Goal: Information Seeking & Learning: Learn about a topic

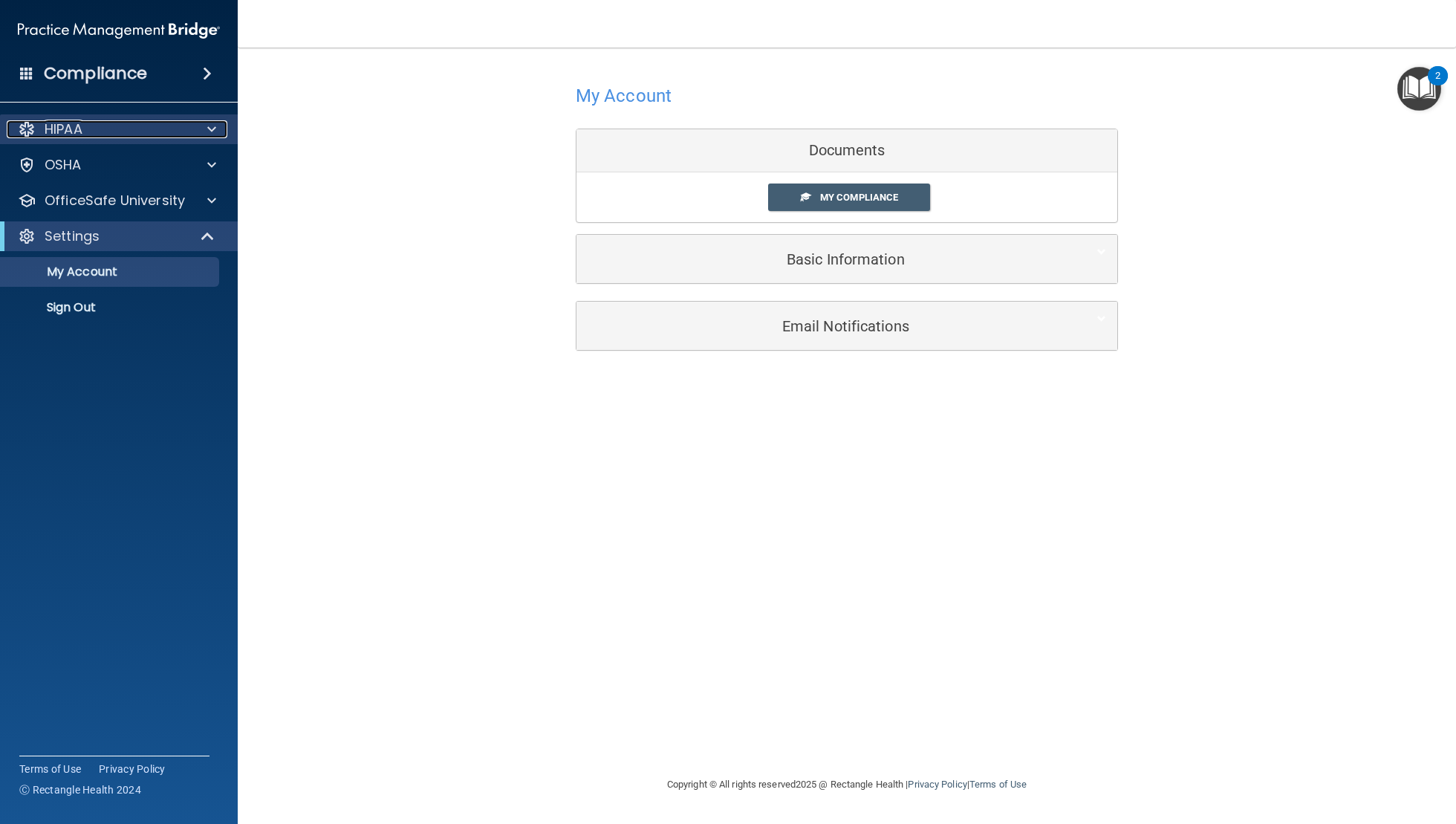
click at [112, 131] on div "HIPAA" at bounding box center [99, 129] width 185 height 18
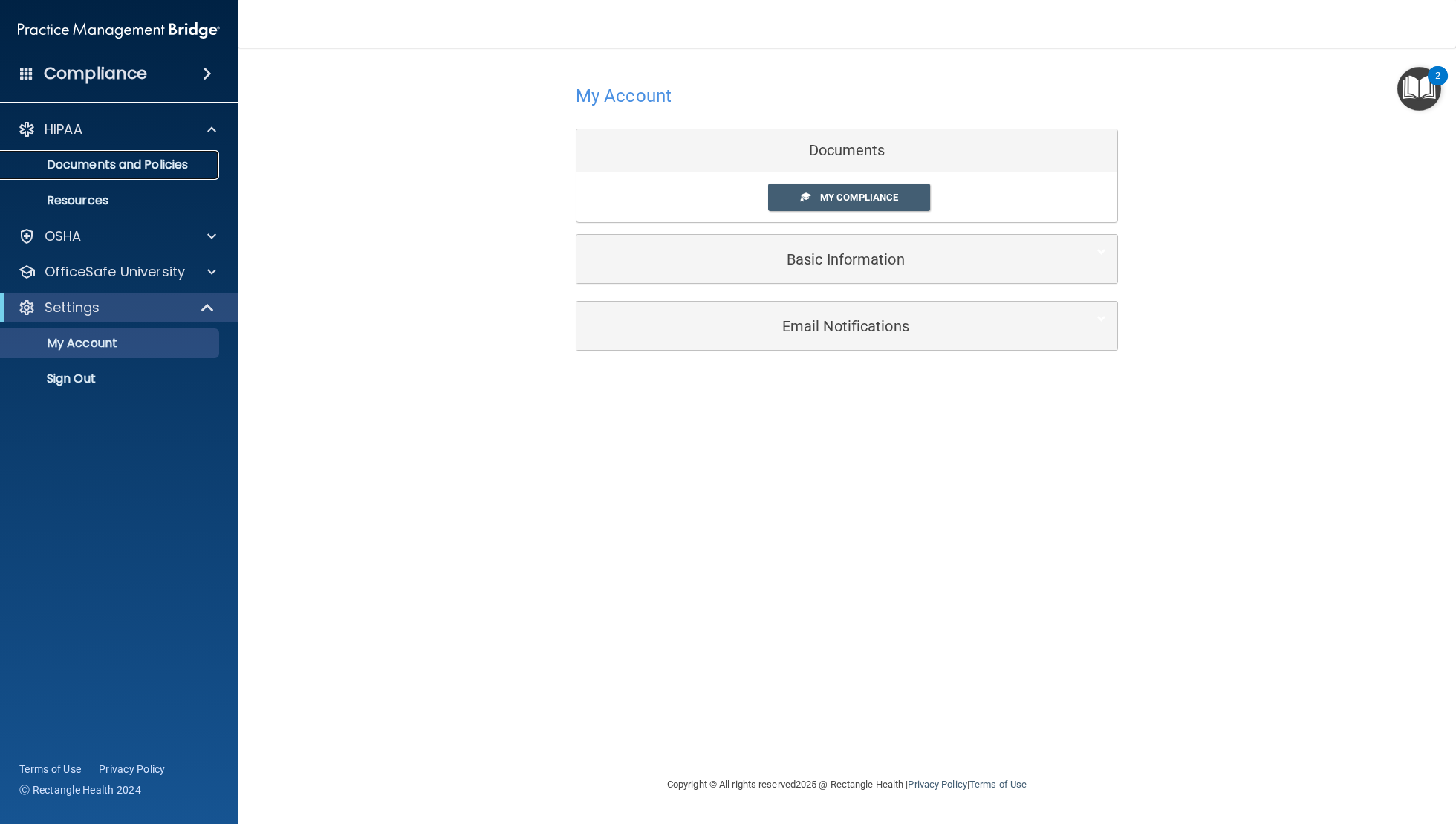
click at [126, 168] on p "Documents and Policies" at bounding box center [111, 165] width 203 height 15
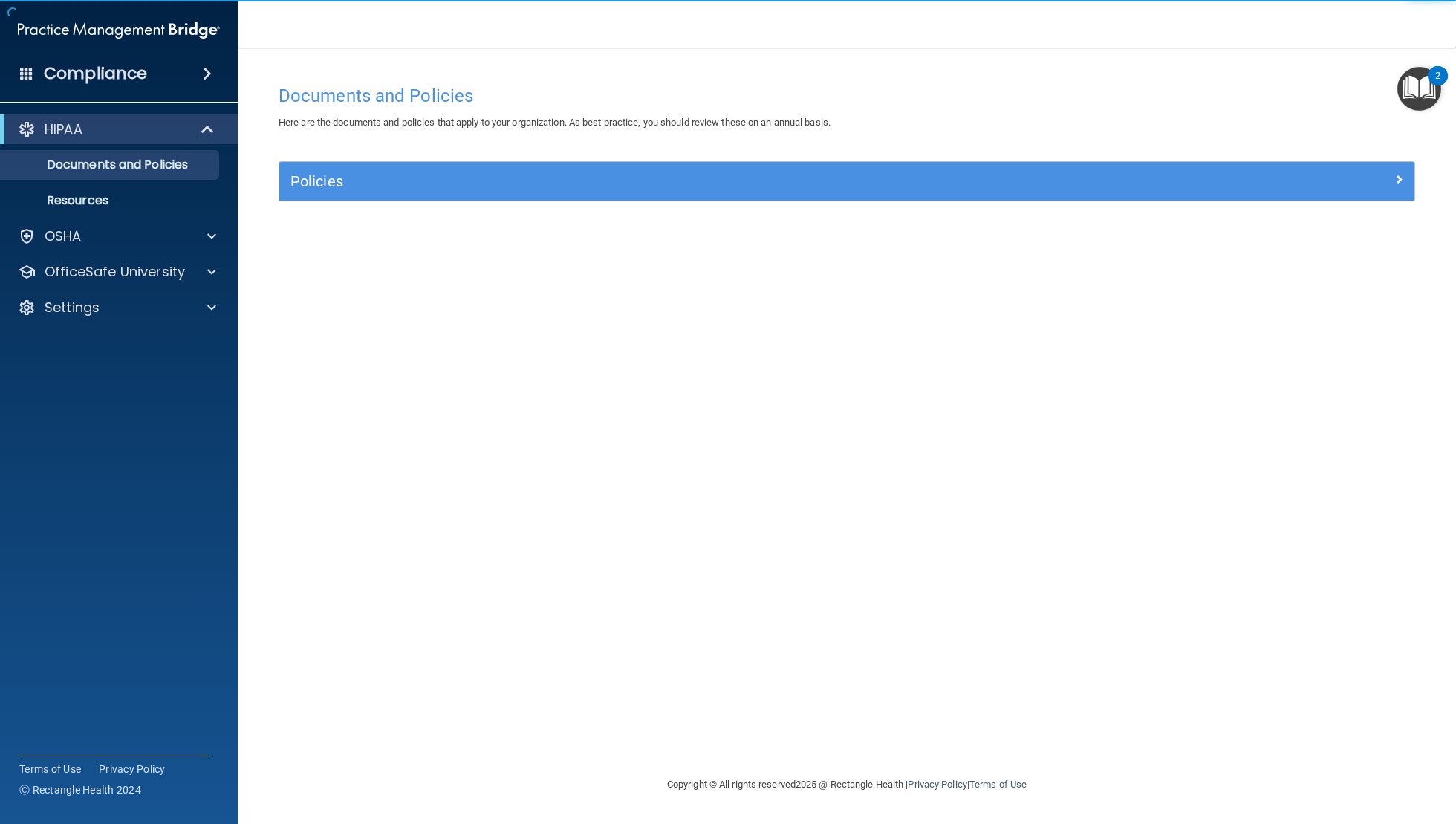
click at [145, 73] on div "Compliance" at bounding box center [119, 74] width 238 height 33
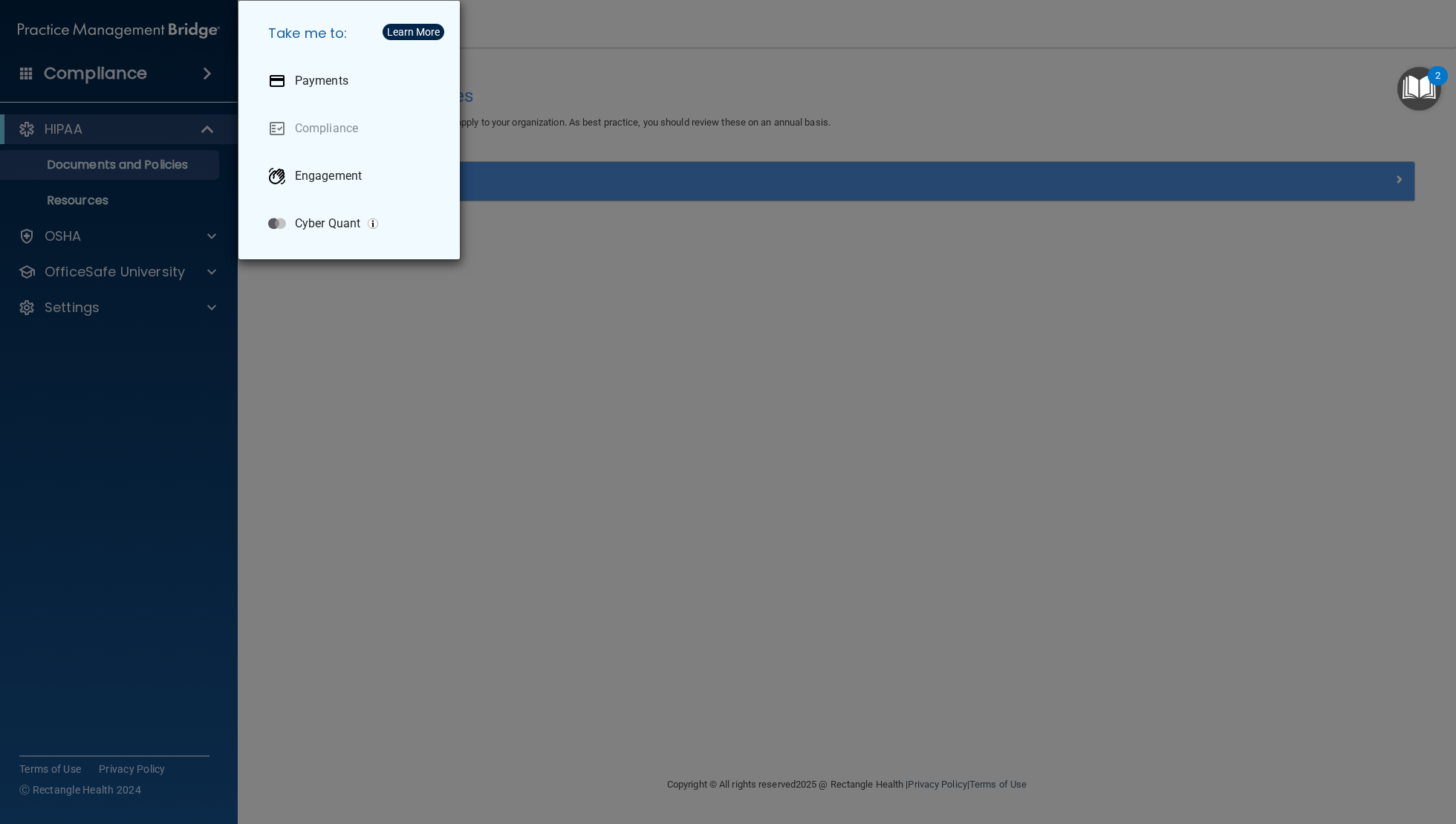
click at [105, 74] on div "Take me to: Payments Compliance Engagement Cyber Quant" at bounding box center [728, 412] width 1456 height 824
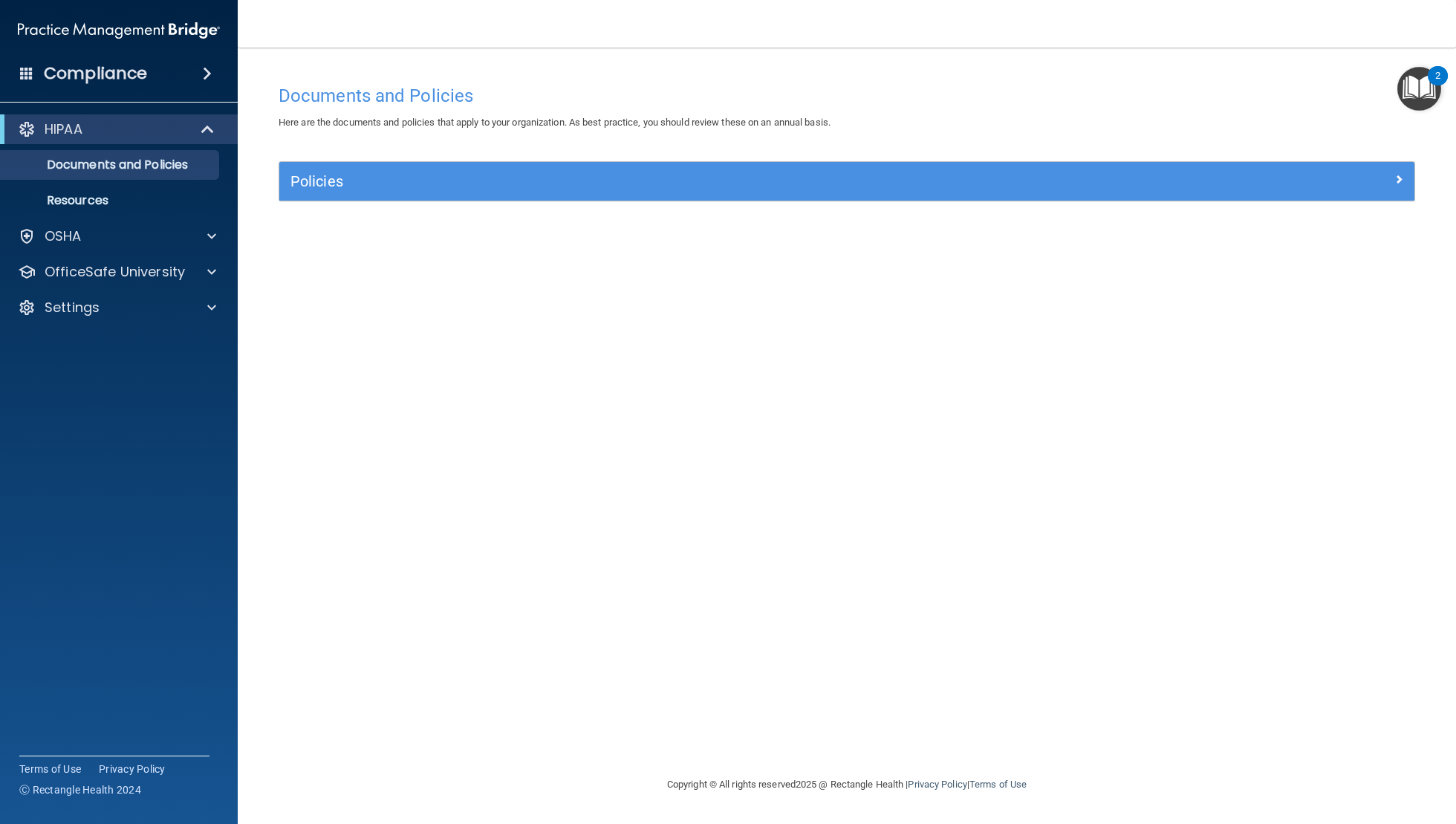
click at [105, 74] on h4 "Compliance" at bounding box center [96, 74] width 103 height 21
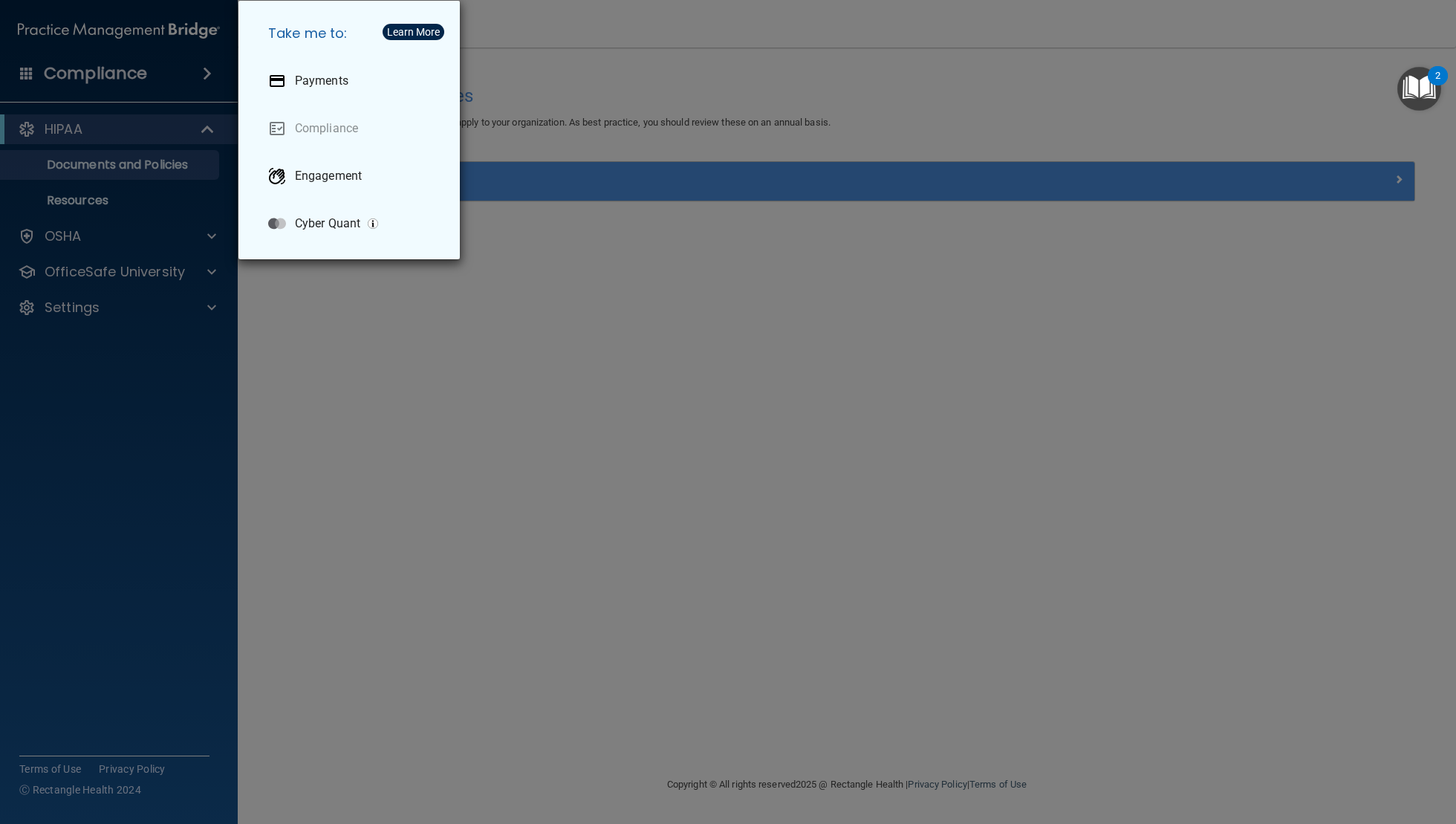
click at [97, 131] on div "Take me to: Payments Compliance Engagement Cyber Quant" at bounding box center [728, 412] width 1456 height 824
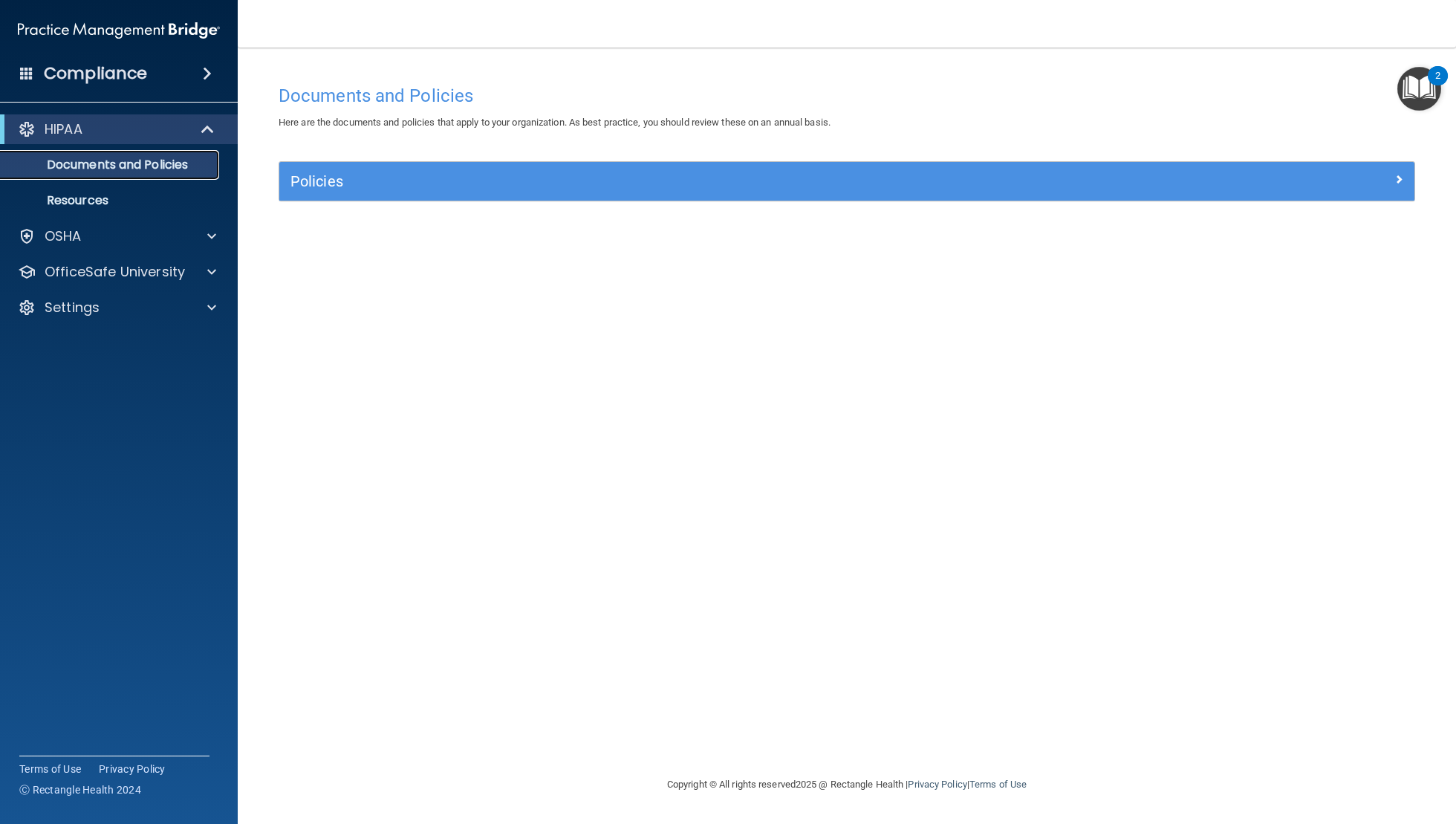
click at [102, 167] on p "Documents and Policies" at bounding box center [111, 165] width 203 height 15
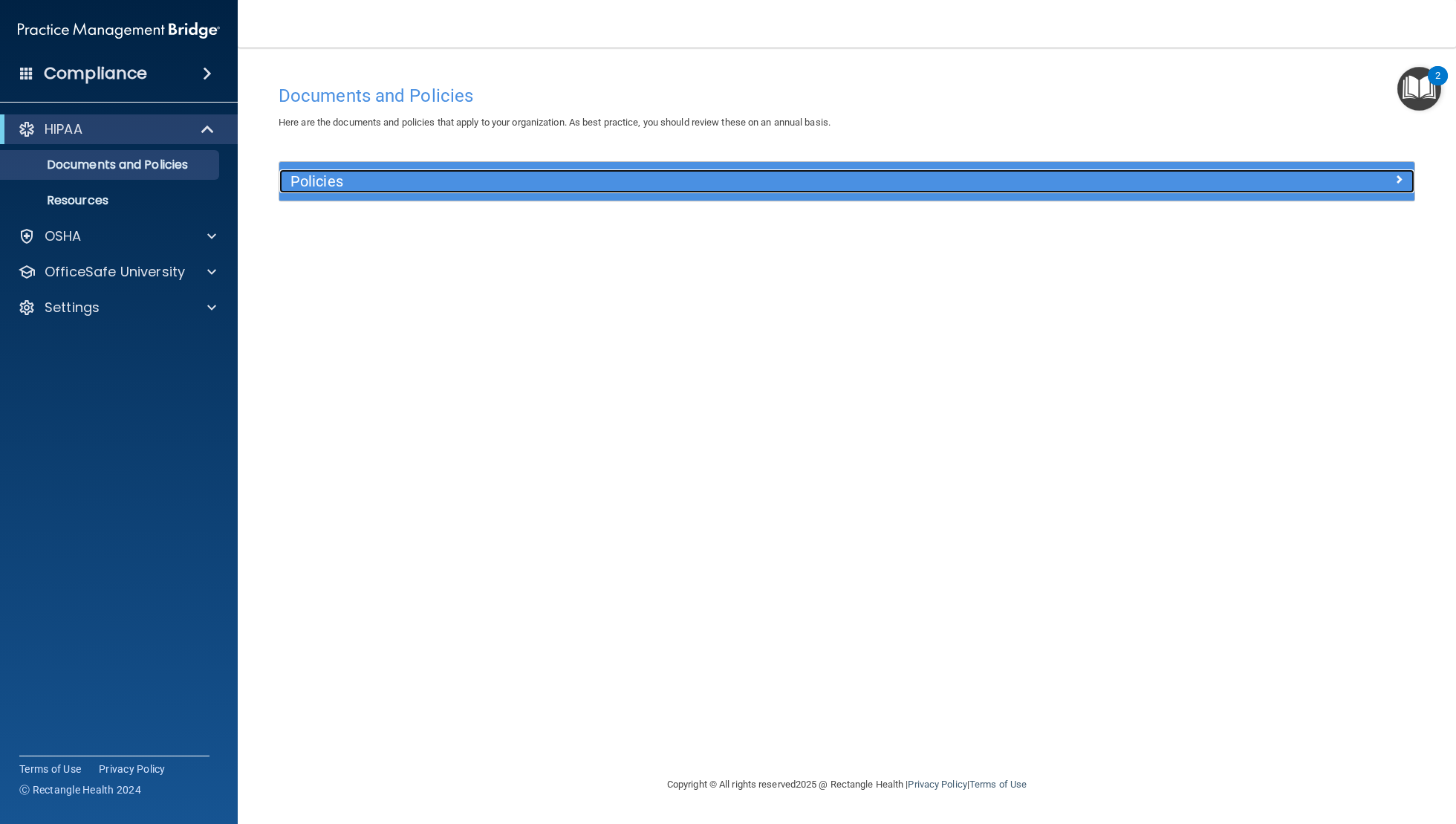
click at [523, 190] on div "Policies" at bounding box center [705, 182] width 852 height 24
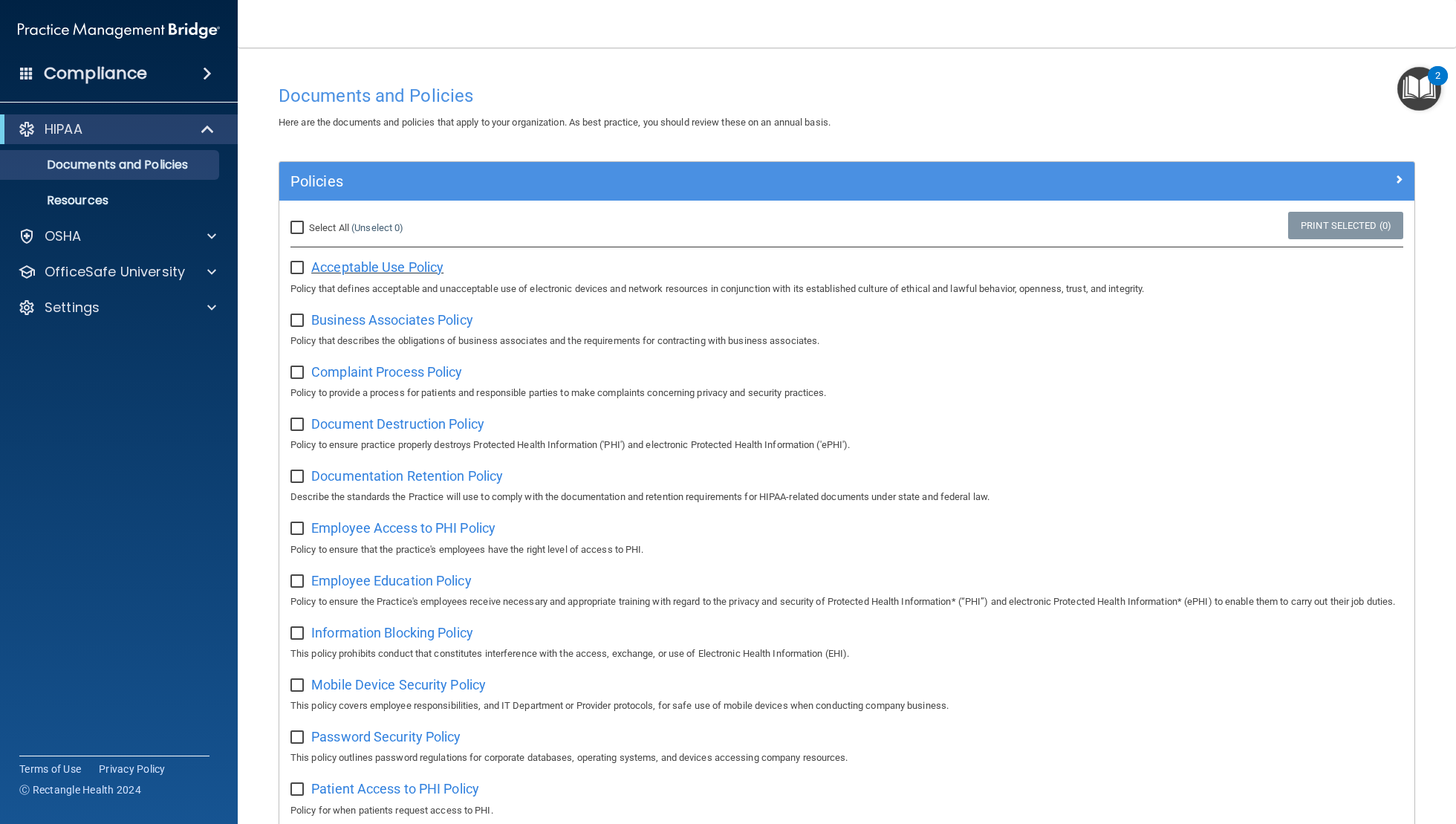
click at [378, 261] on span "Acceptable Use Policy" at bounding box center [377, 267] width 132 height 16
click at [300, 231] on input "Select All (Unselect 0) Unselect All" at bounding box center [299, 228] width 17 height 12
checkbox input "true"
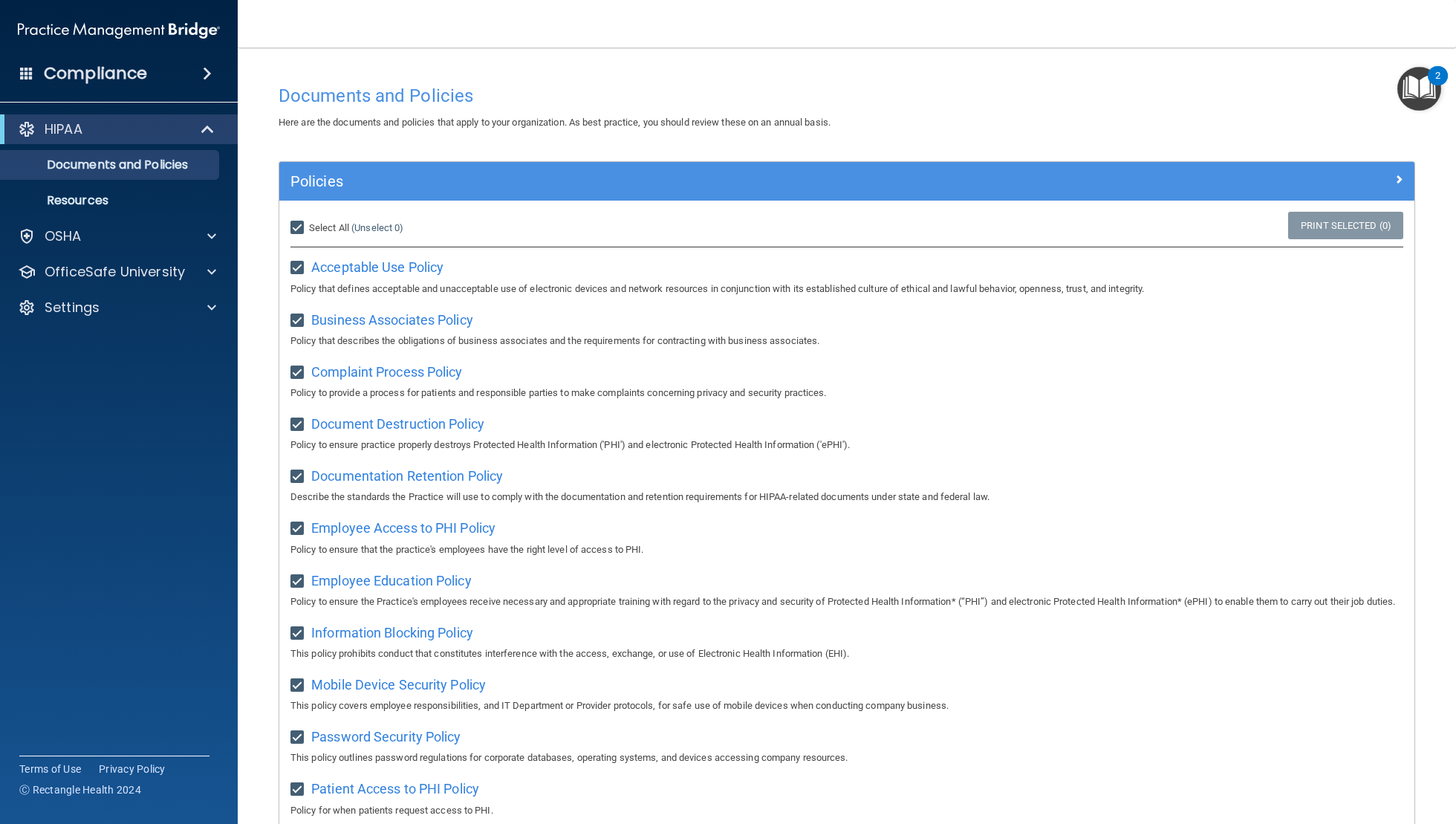
checkbox input "true"
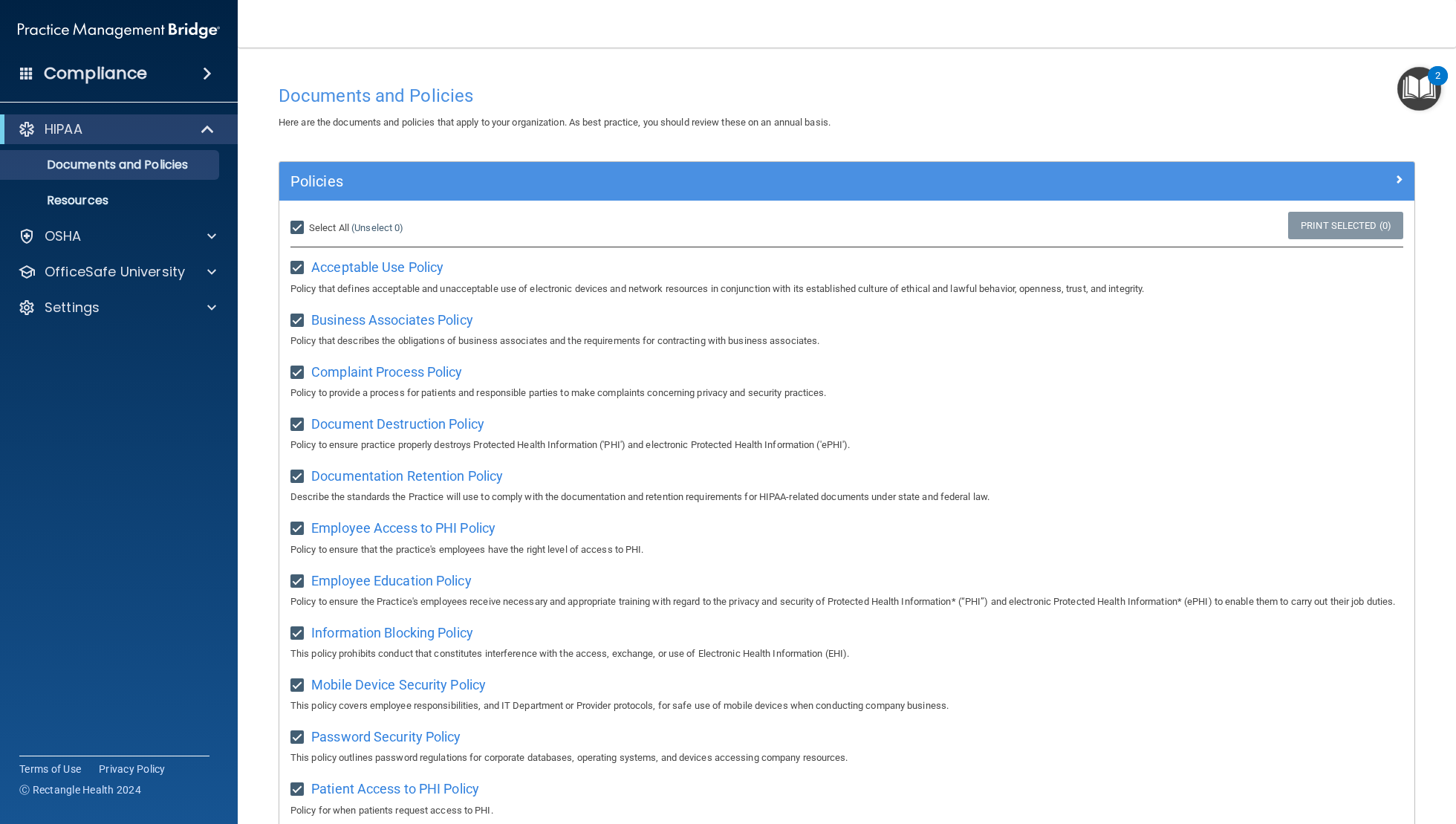
checkbox input "true"
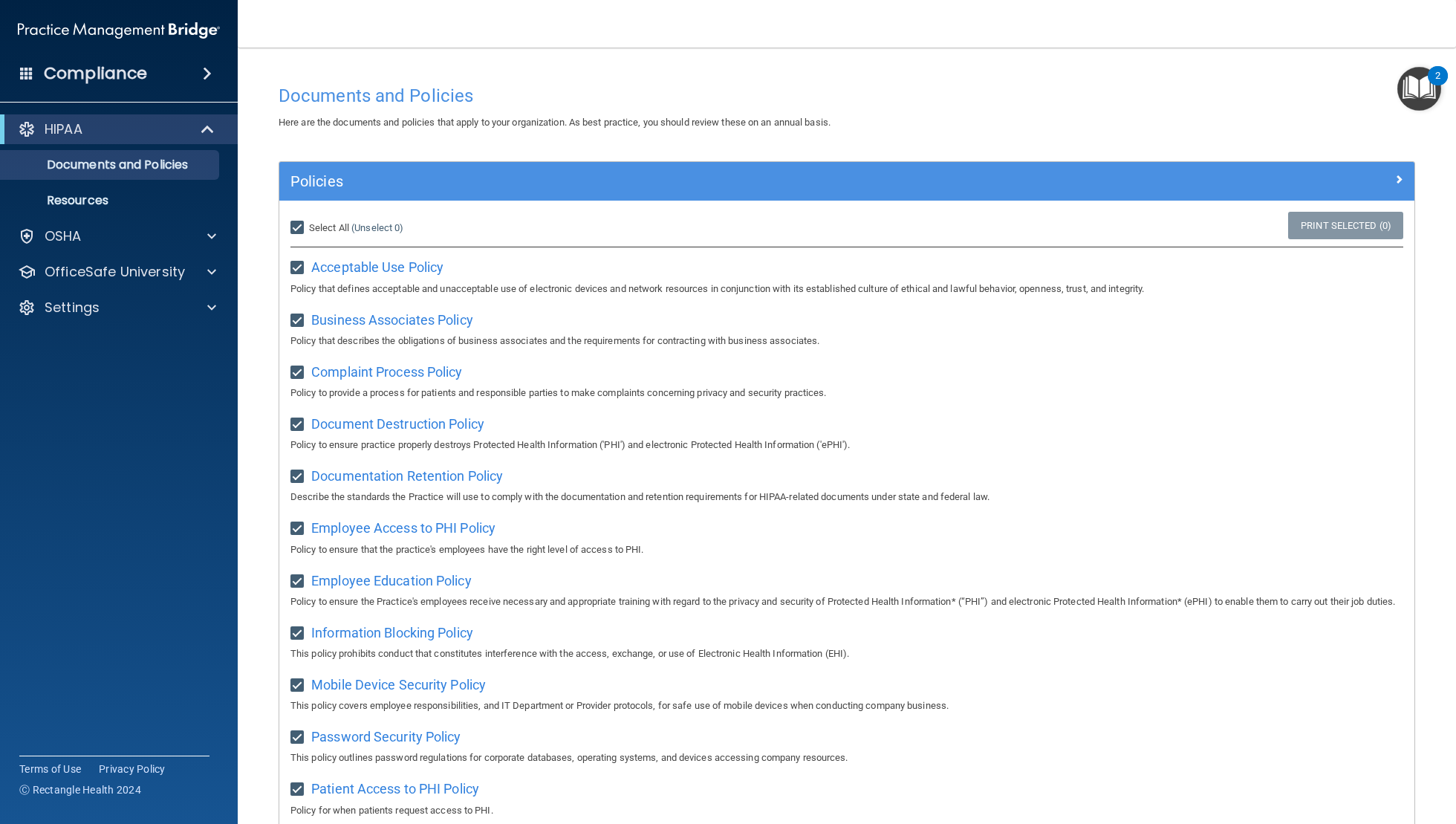
checkbox input "true"
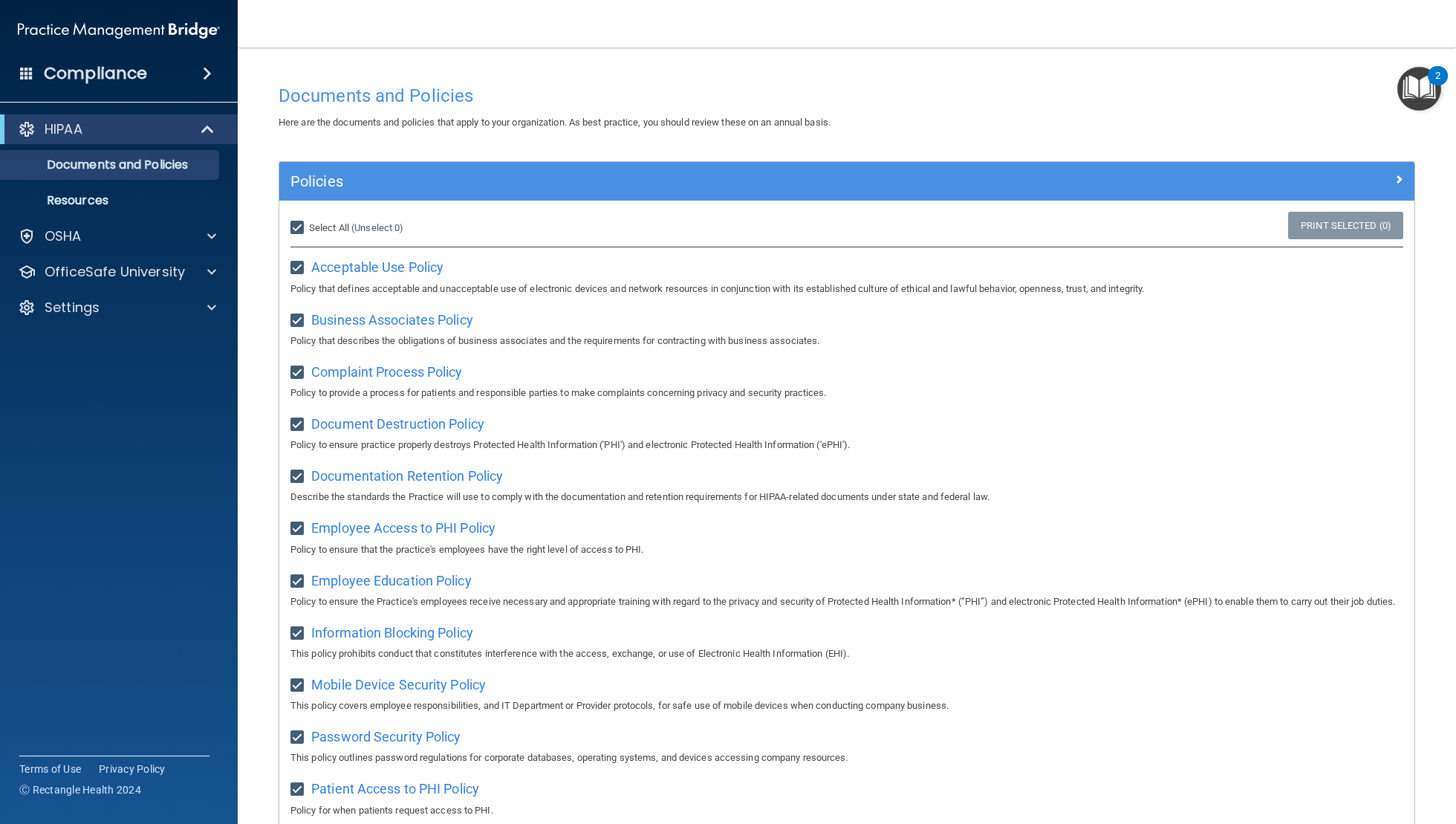
checkbox input "true"
click at [300, 232] on input "Select All (Unselect 21) Unselect All" at bounding box center [299, 228] width 17 height 12
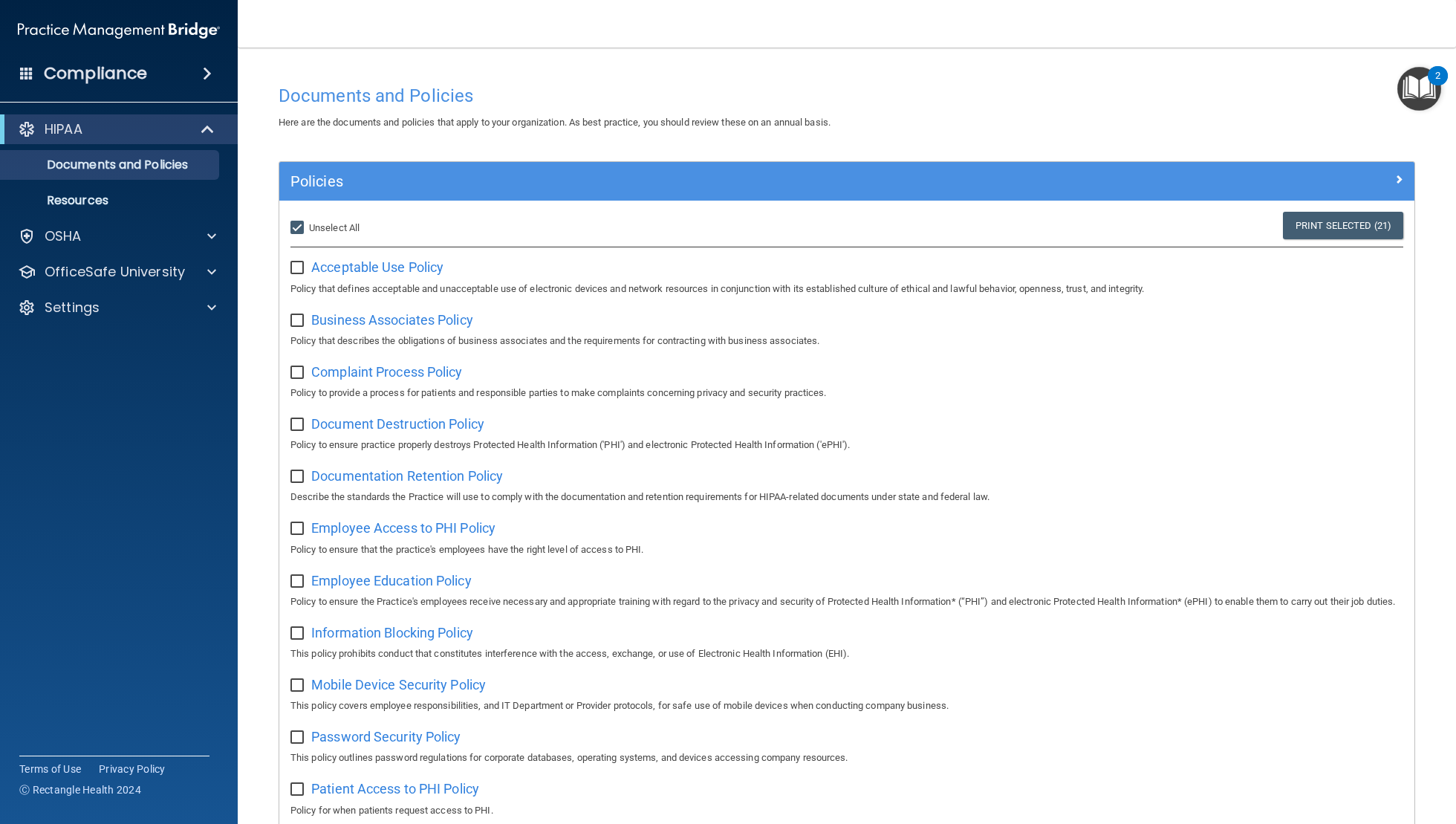
checkbox input "false"
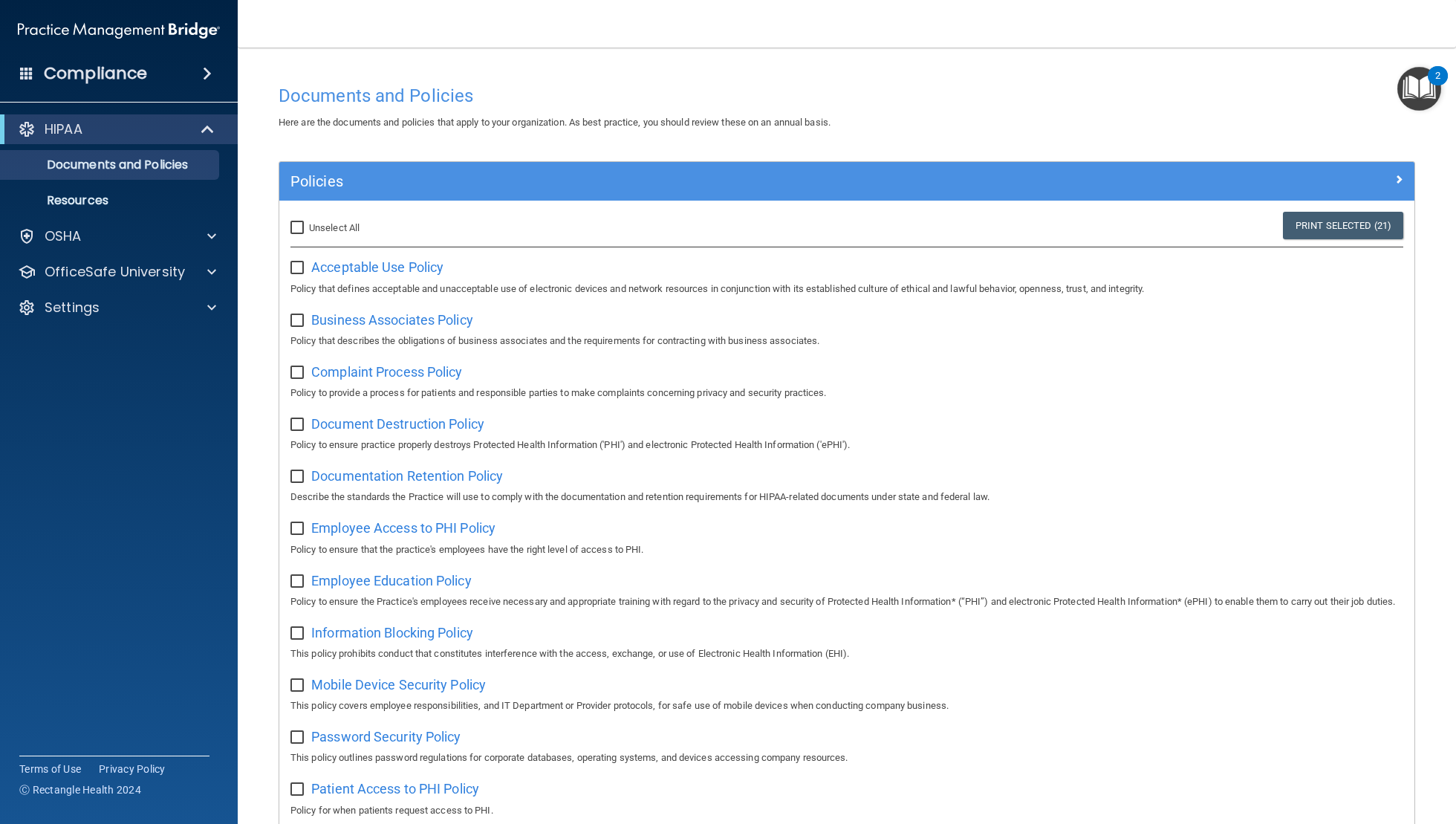
checkbox input "false"
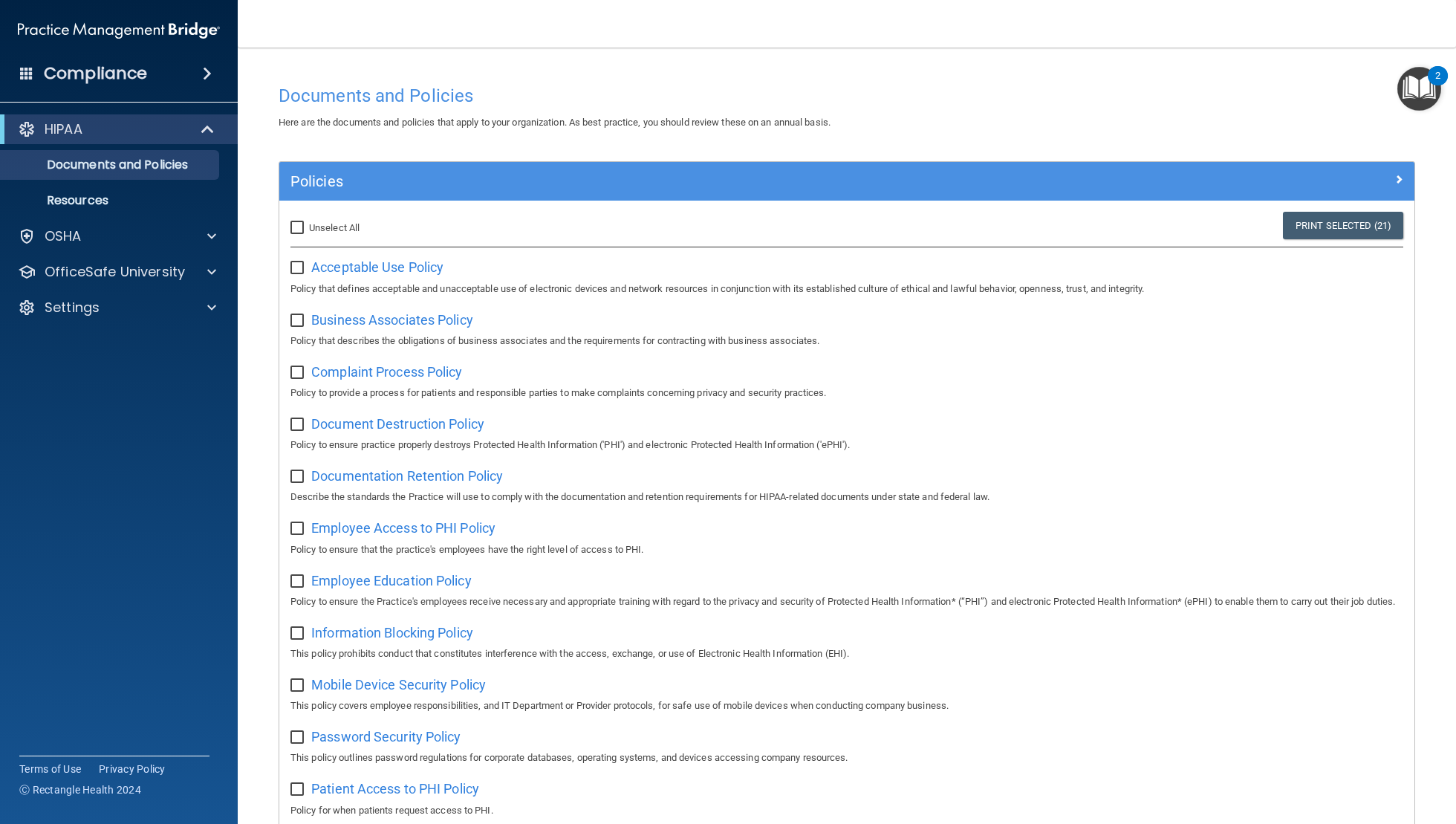
checkbox input "false"
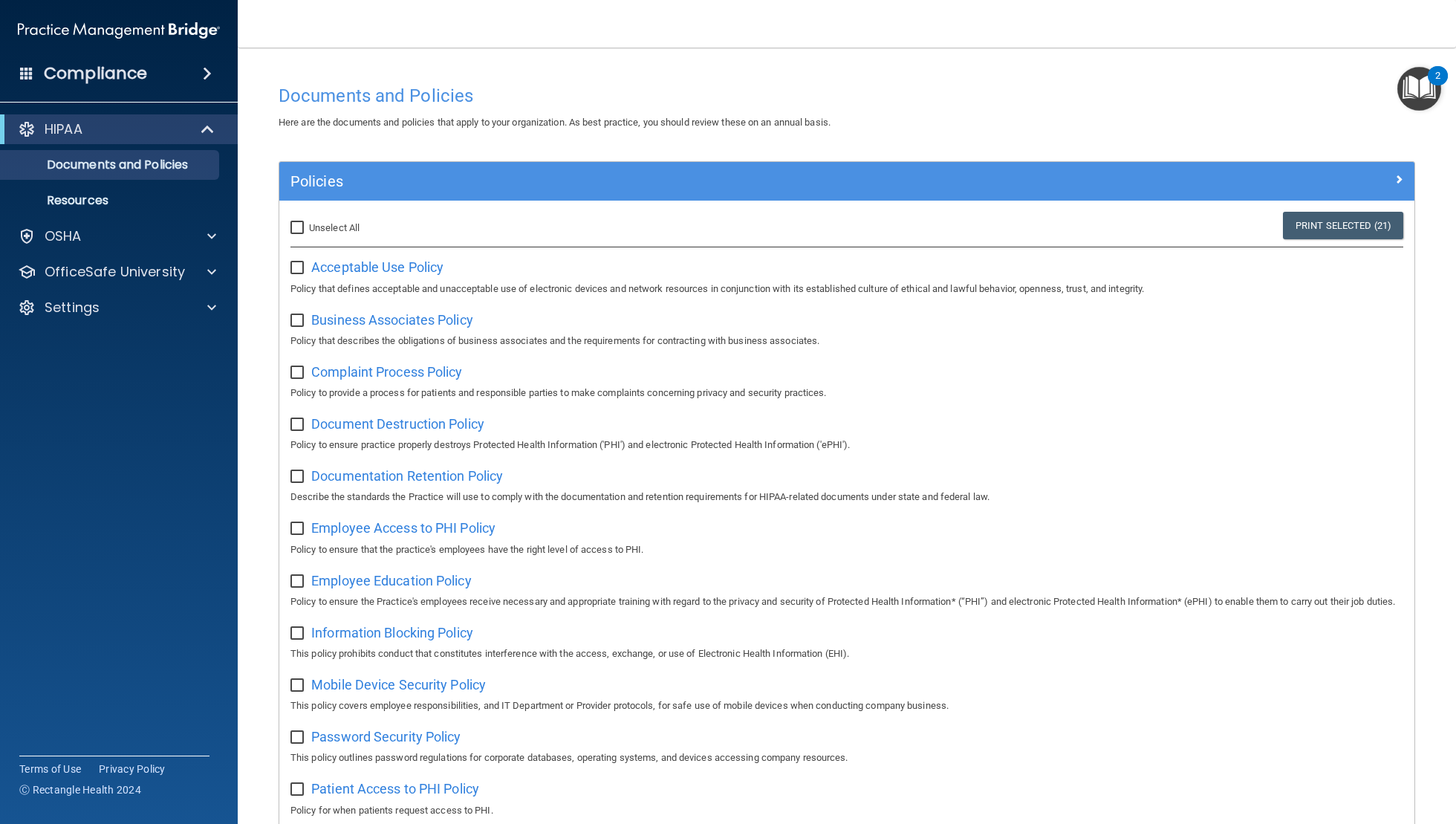
checkbox input "false"
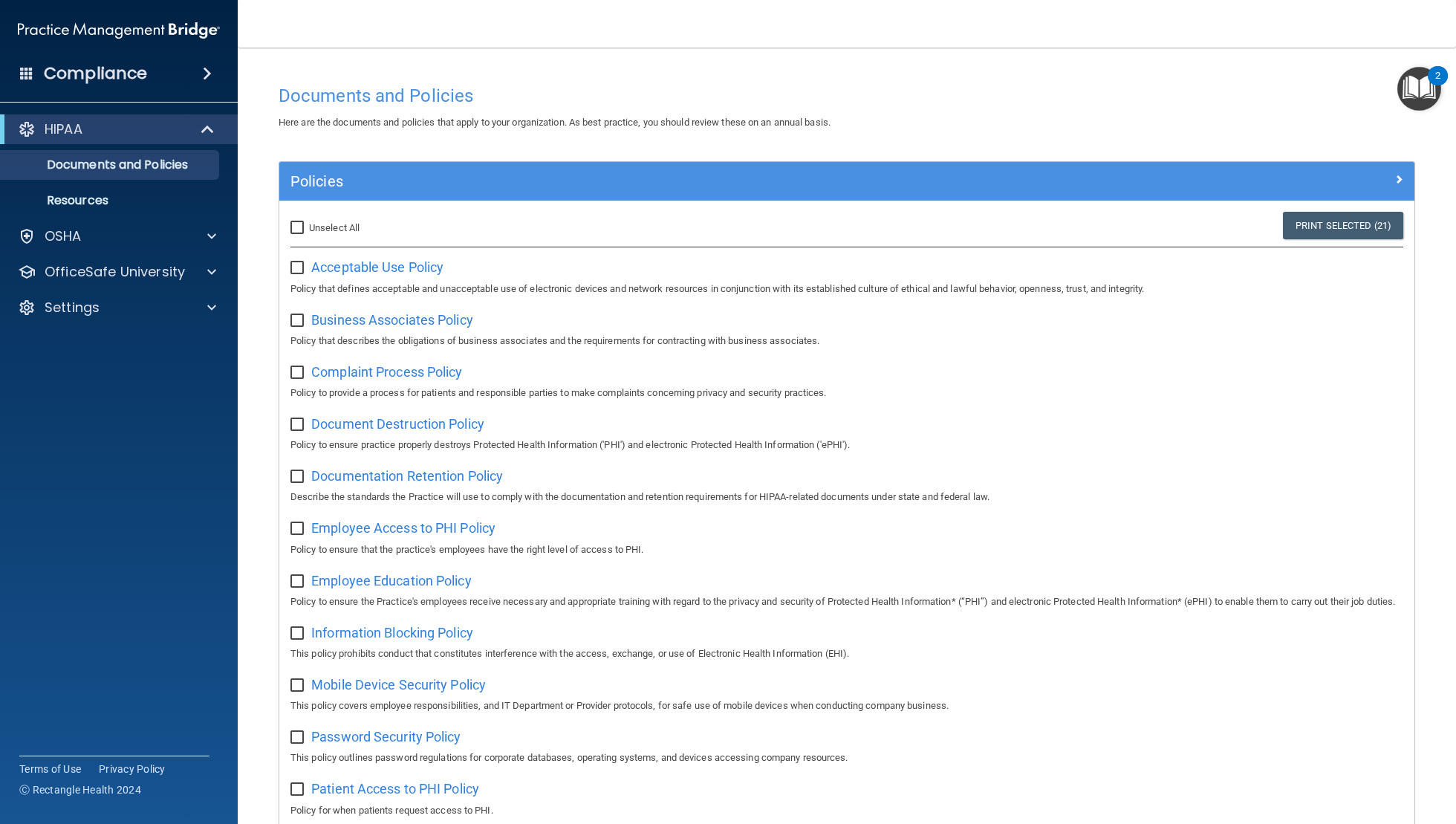
checkbox input "false"
click at [350, 313] on span "Business Associates Policy" at bounding box center [392, 320] width 162 height 16
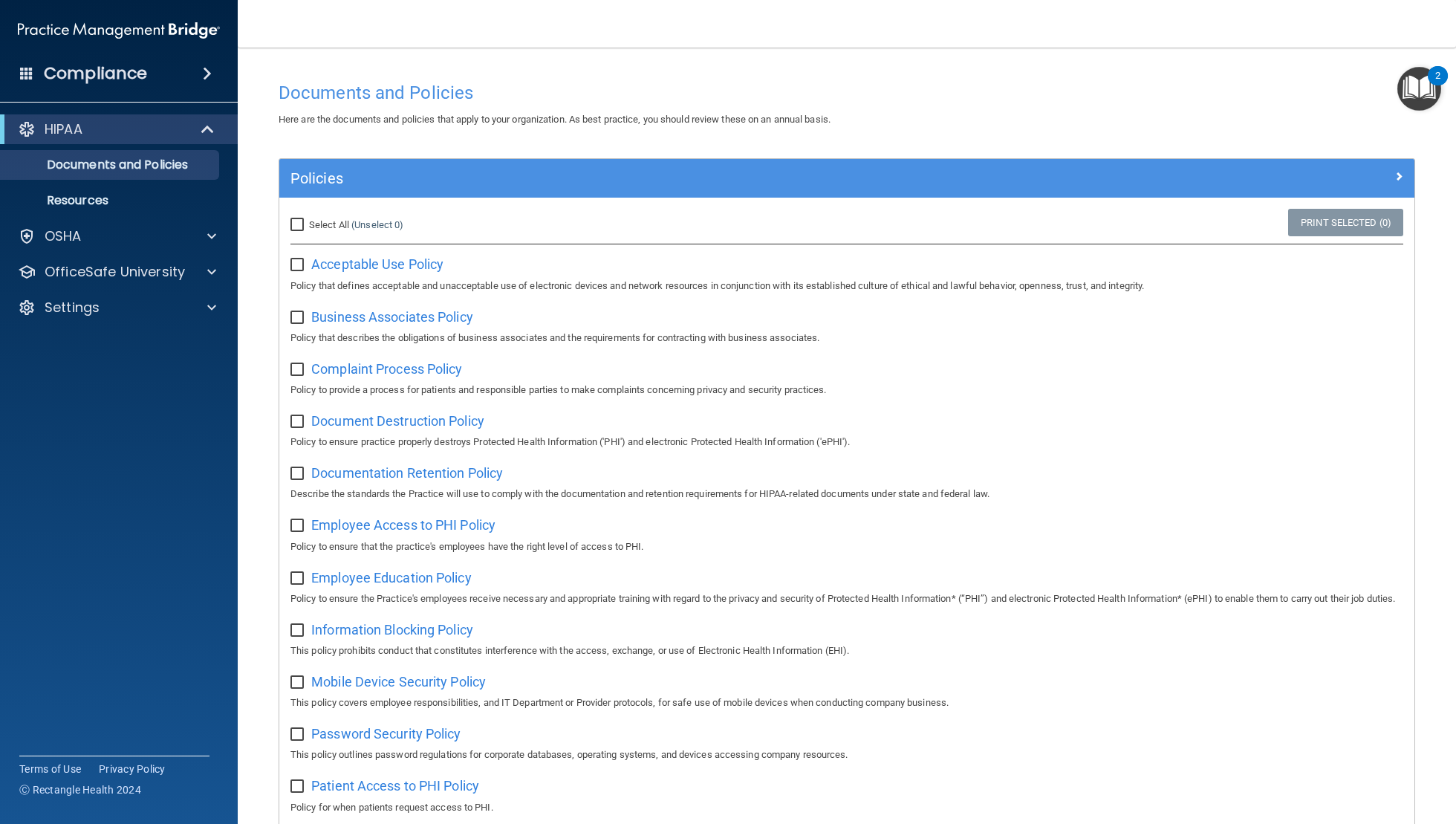
scroll to position [4, 0]
click at [298, 369] on input "checkbox" at bounding box center [299, 369] width 17 height 12
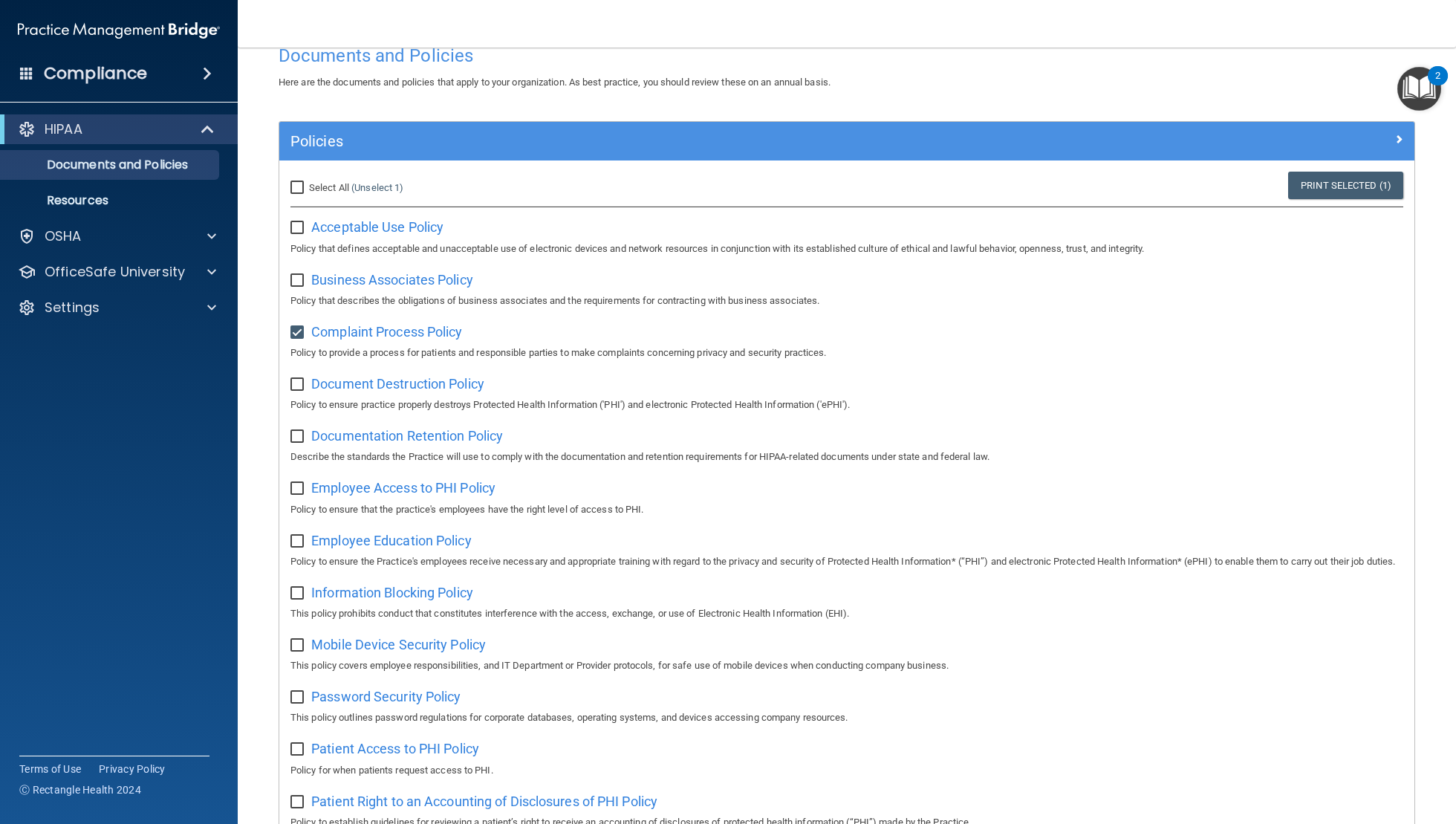
scroll to position [42, 0]
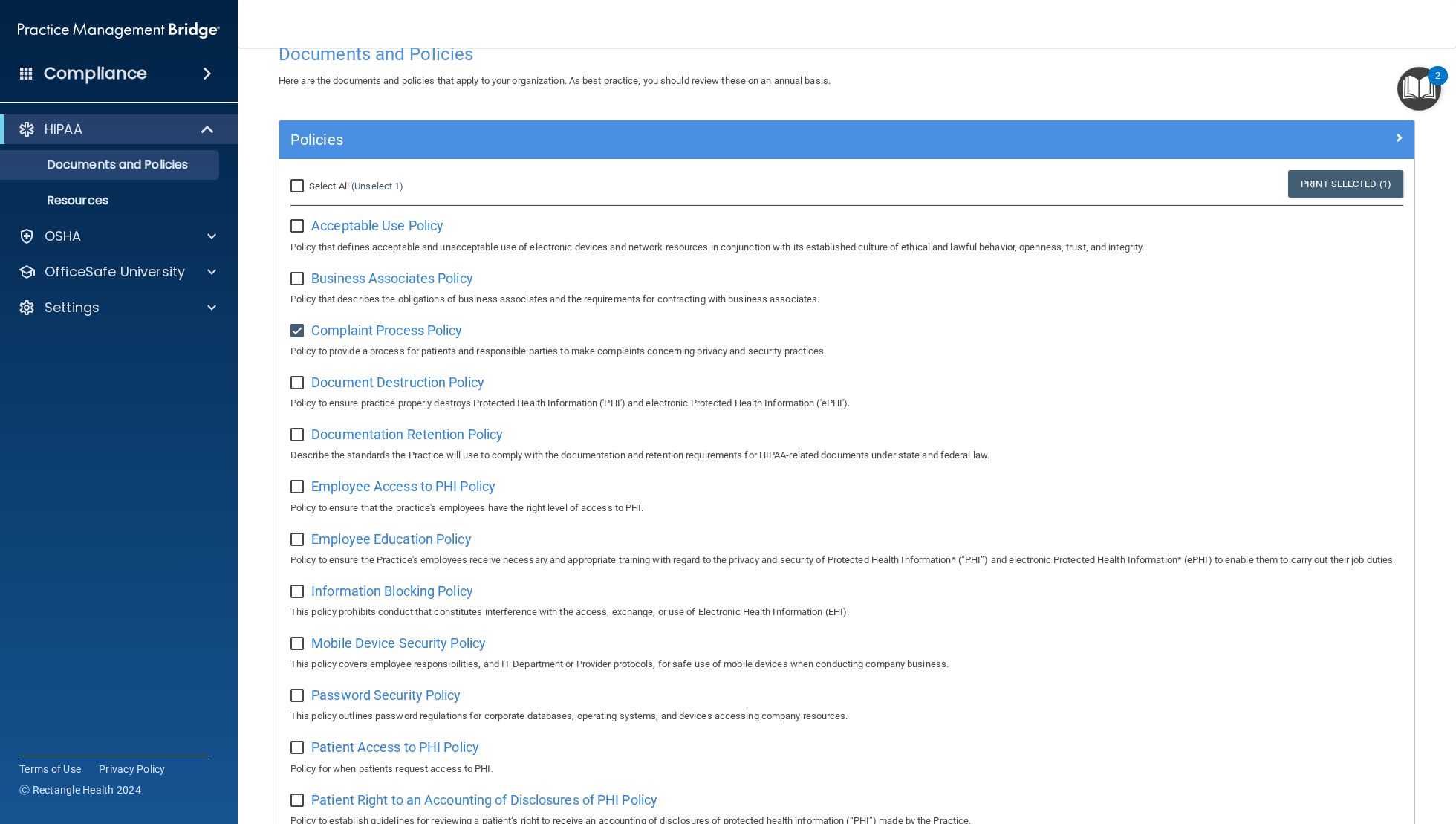
drag, startPoint x: 295, startPoint y: 335, endPoint x: 381, endPoint y: 323, distance: 86.8
click at [298, 335] on input "checkbox" at bounding box center [299, 332] width 17 height 12
click at [400, 323] on div "Complaint Process Policy Policy to provide a process for patients and responsib…" at bounding box center [847, 339] width 1113 height 43
click at [407, 329] on span "Complaint Process Policy" at bounding box center [387, 330] width 151 height 16
click at [300, 334] on input "checkbox" at bounding box center [299, 332] width 17 height 12
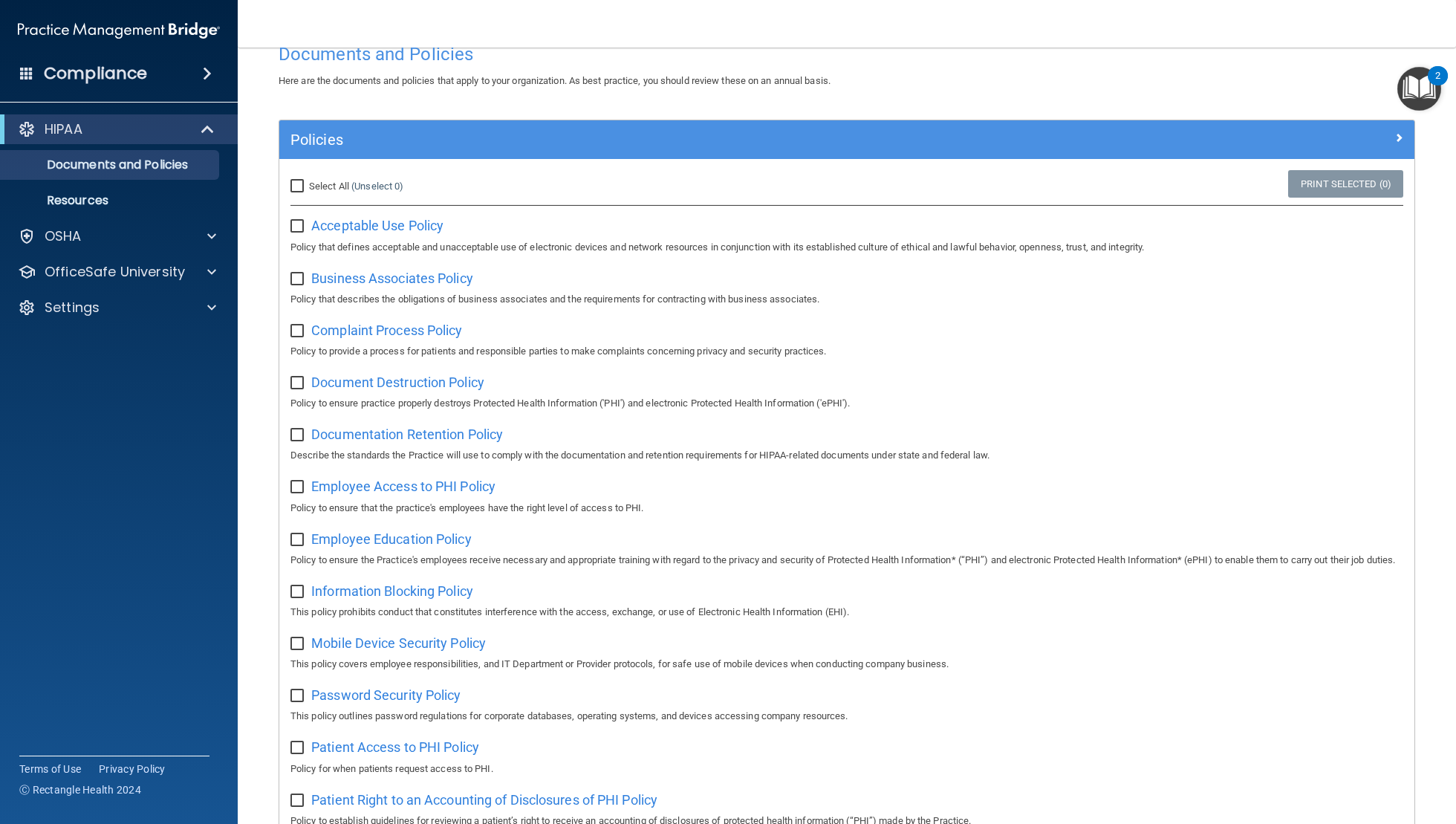
checkbox input "true"
click at [294, 188] on input "Select All (Unselect 1) Unselect All" at bounding box center [299, 187] width 17 height 12
checkbox input "true"
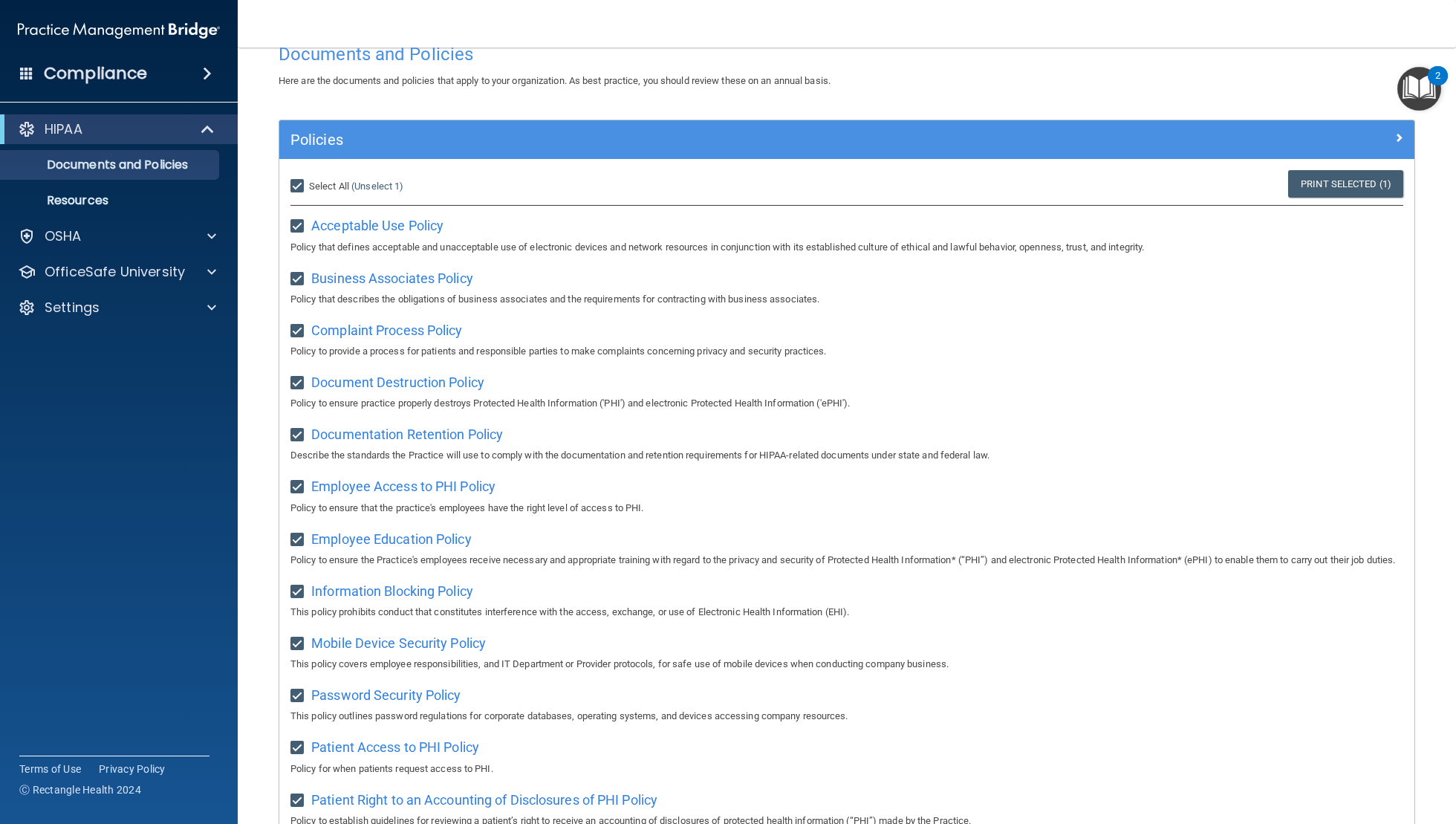
checkbox input "true"
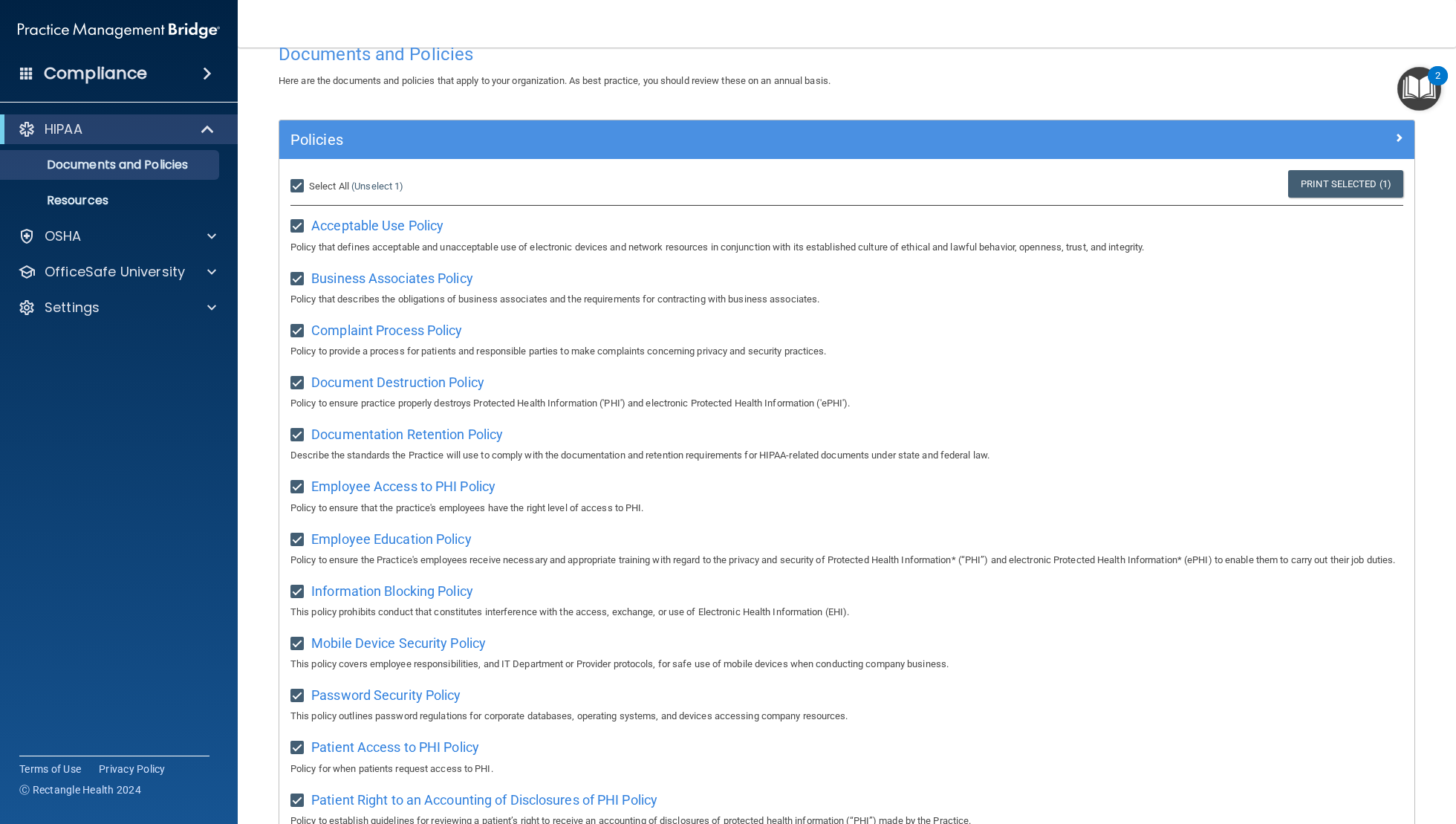
checkbox input "true"
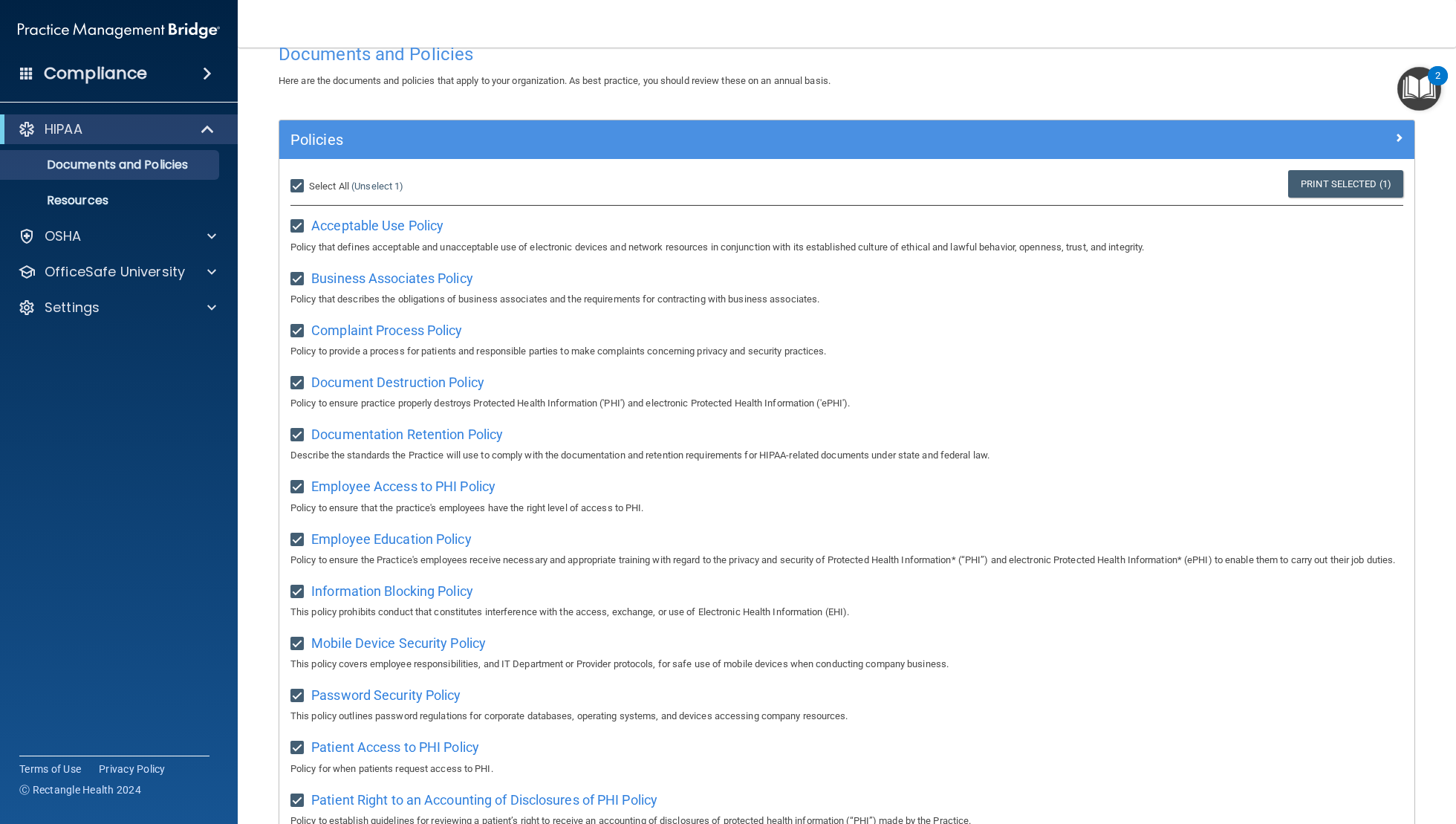
checkbox input "true"
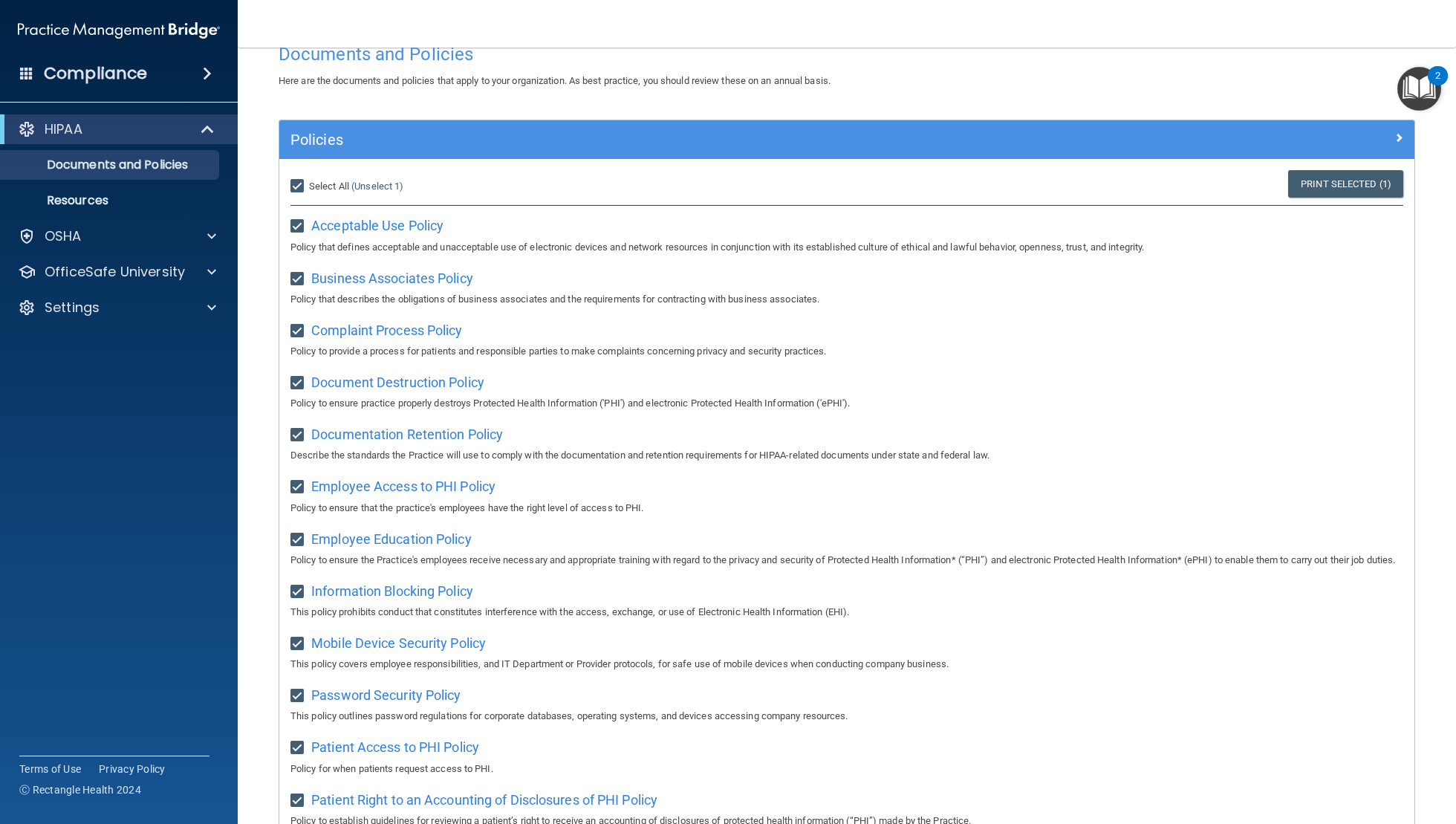
checkbox input "true"
click at [296, 223] on input "checkbox" at bounding box center [299, 226] width 17 height 12
checkbox input "false"
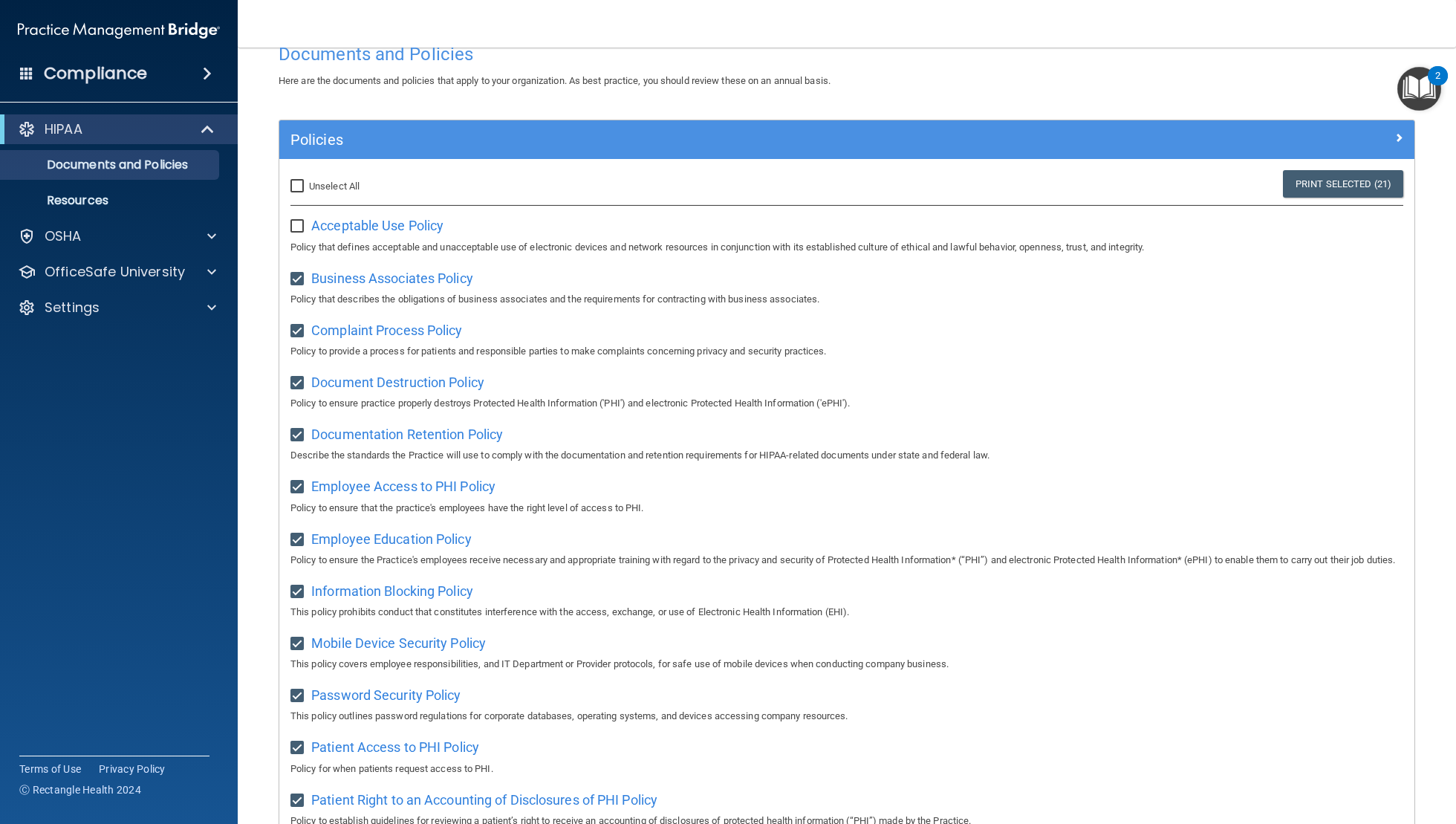
checkbox input "false"
click at [297, 279] on input "checkbox" at bounding box center [299, 279] width 17 height 12
checkbox input "false"
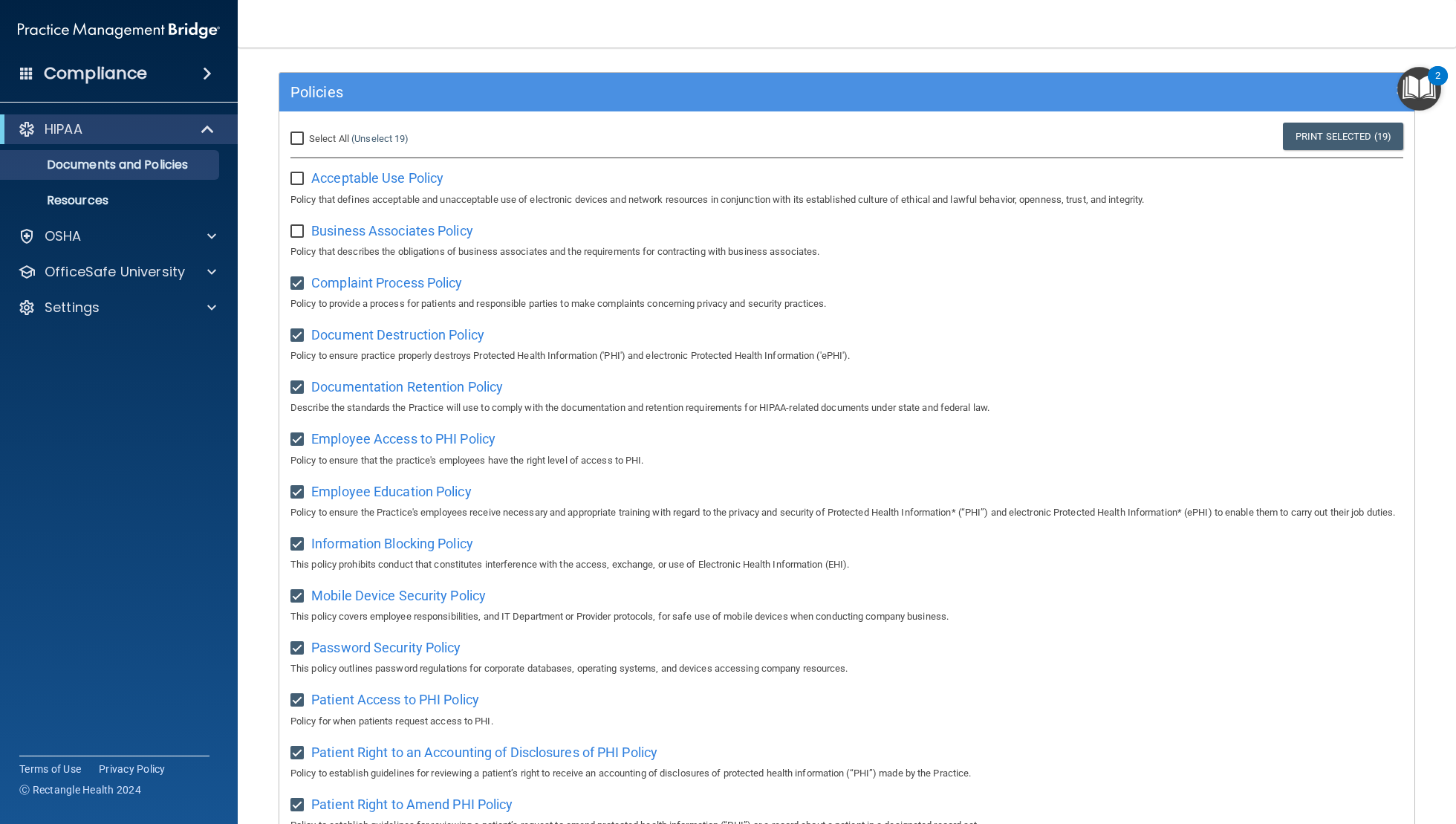
scroll to position [0, 0]
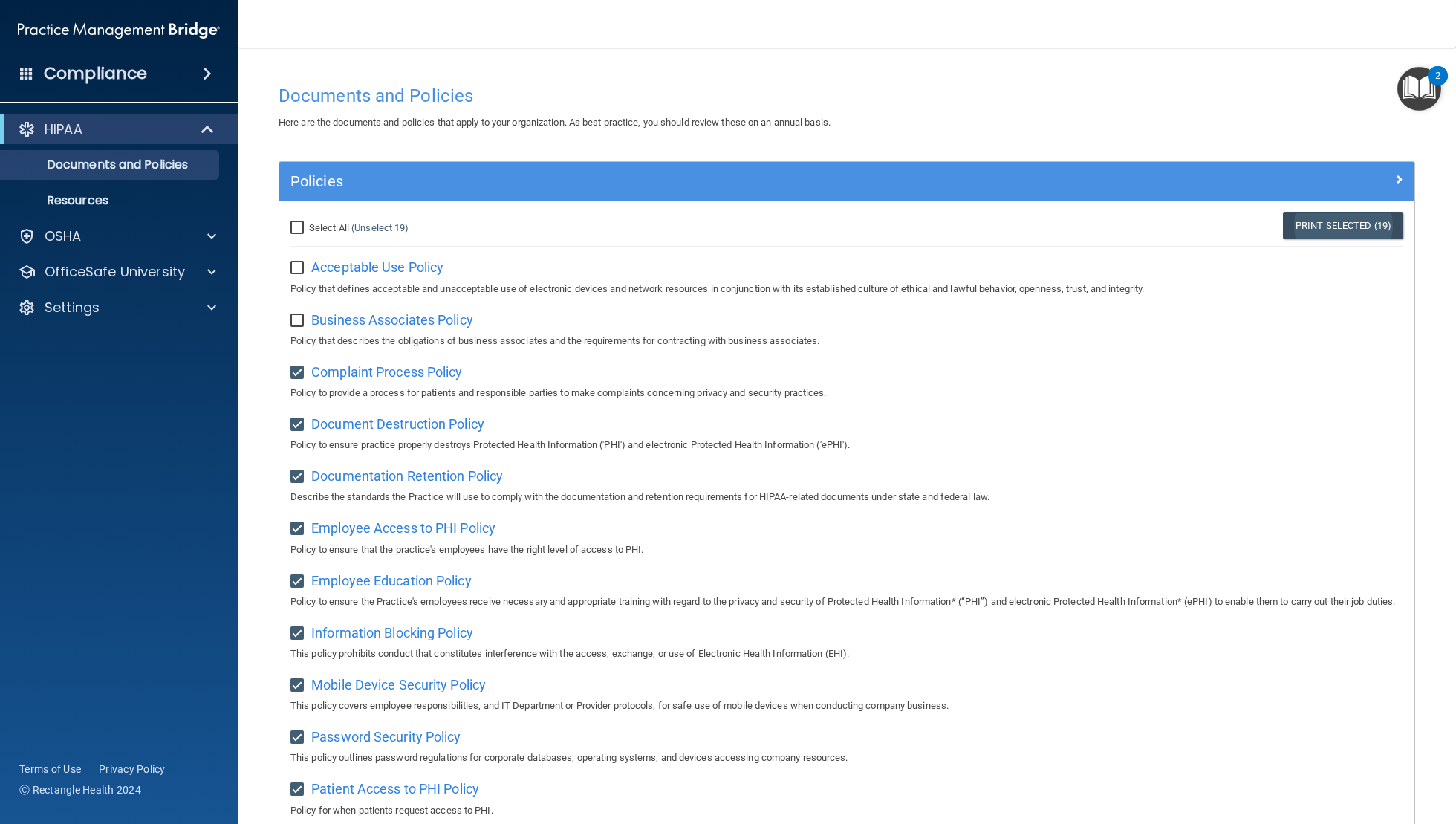
click at [1330, 224] on link "Print Selected (19)" at bounding box center [1343, 225] width 120 height 28
click at [297, 228] on input "Select All (Unselect 19) Unselect All" at bounding box center [299, 228] width 17 height 12
checkbox input "true"
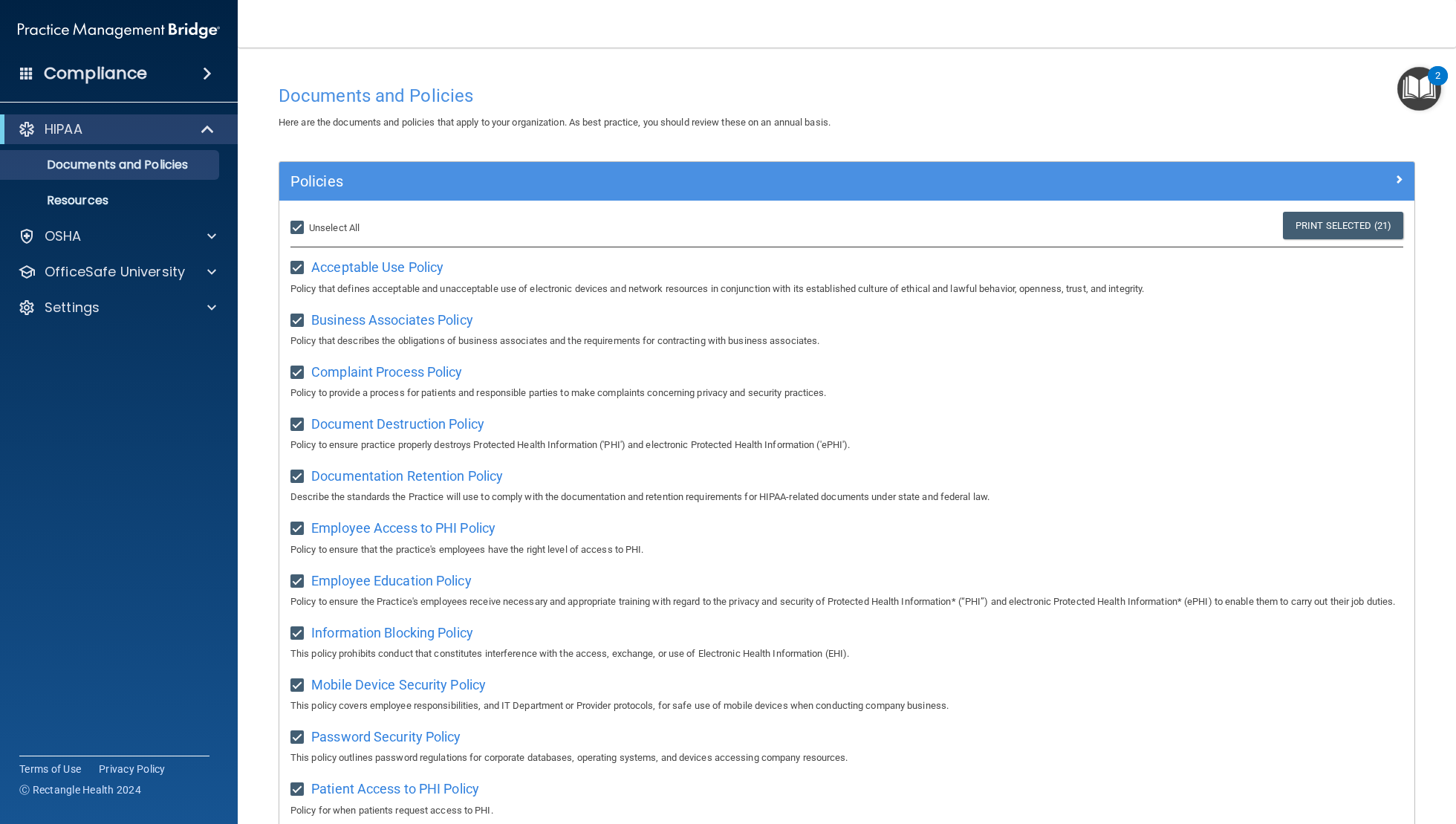
click at [297, 228] on input "Select All (Unselect 21) Unselect All" at bounding box center [299, 228] width 17 height 12
checkbox input "false"
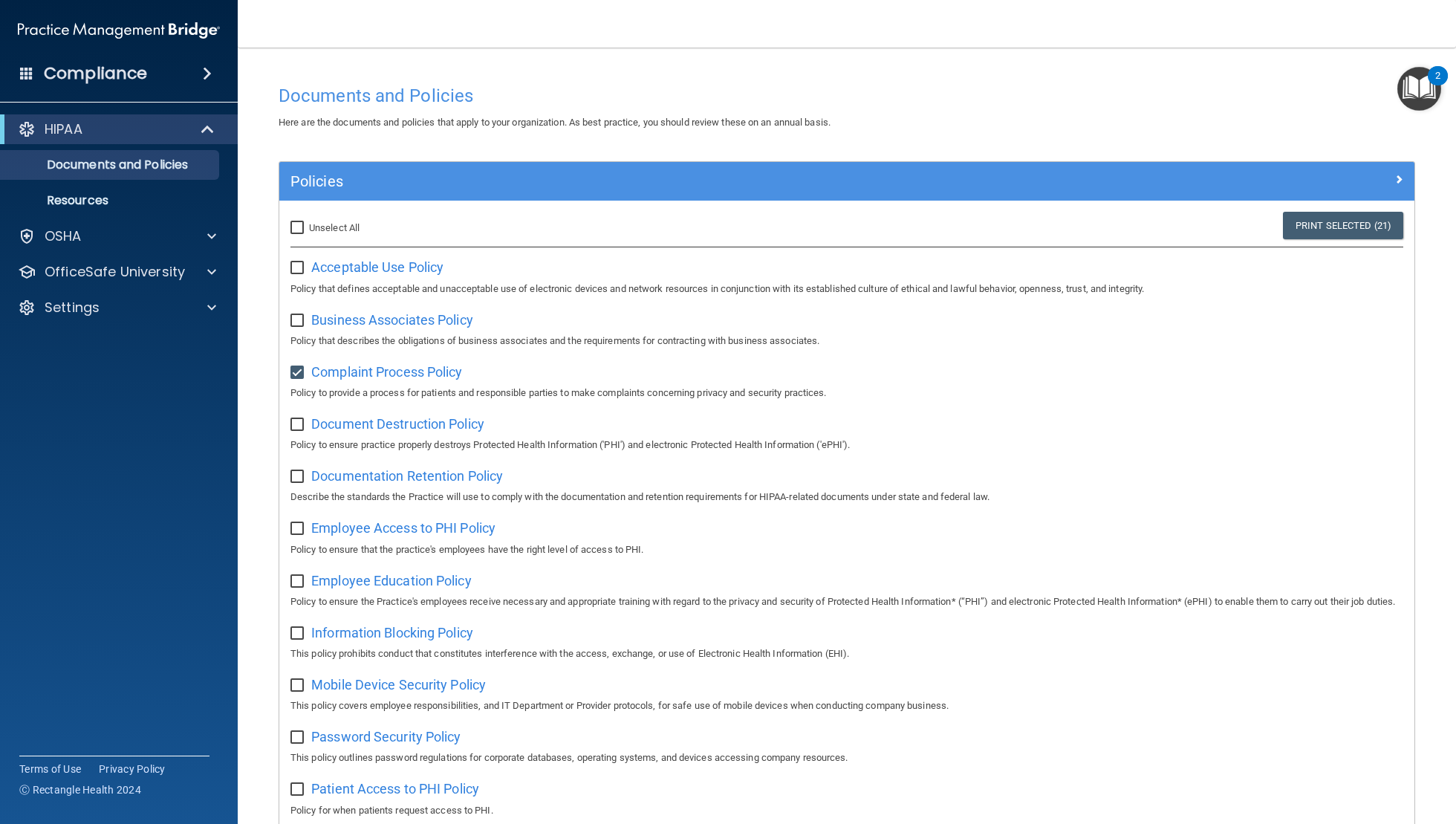
checkbox input "false"
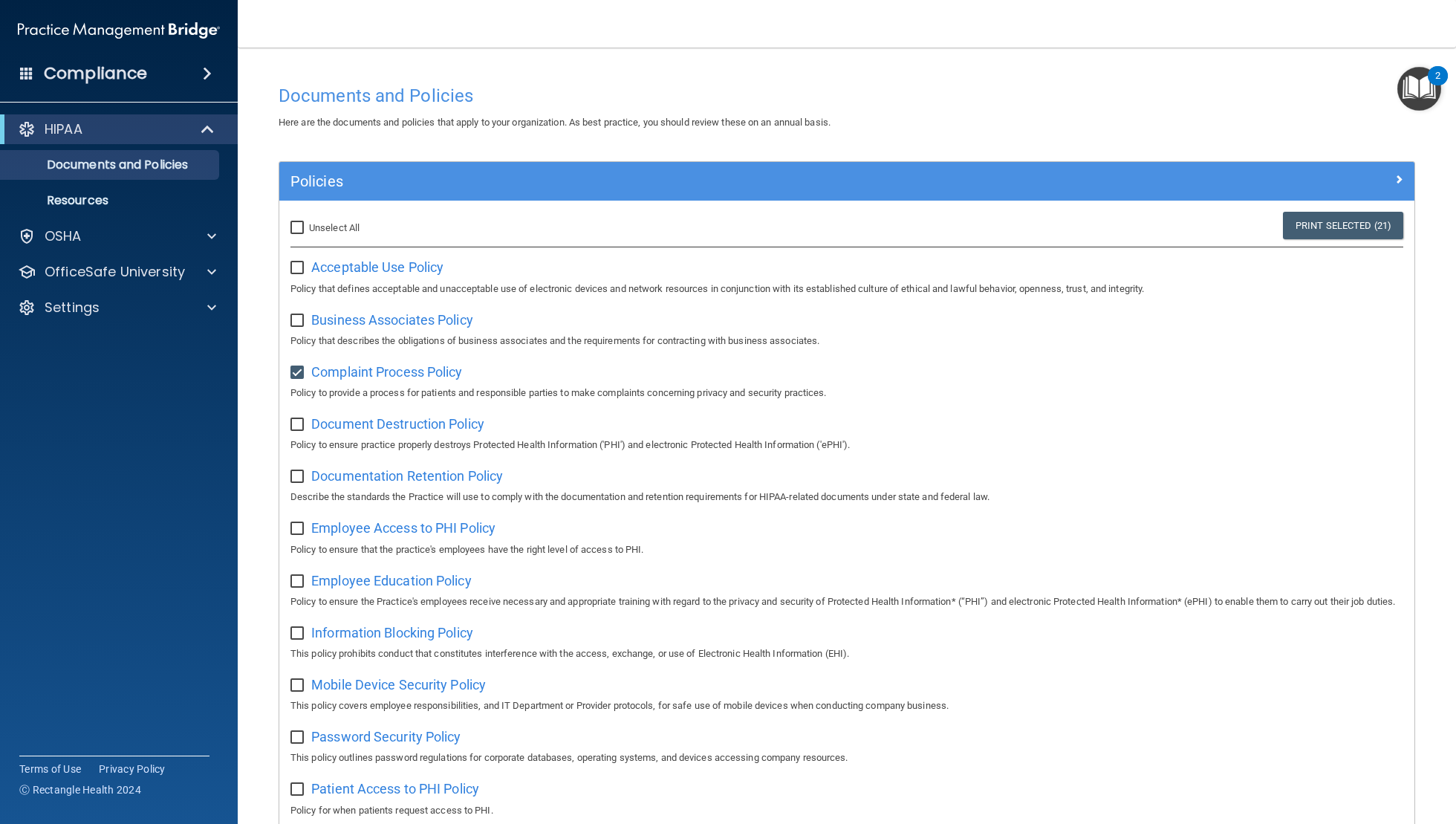
checkbox input "false"
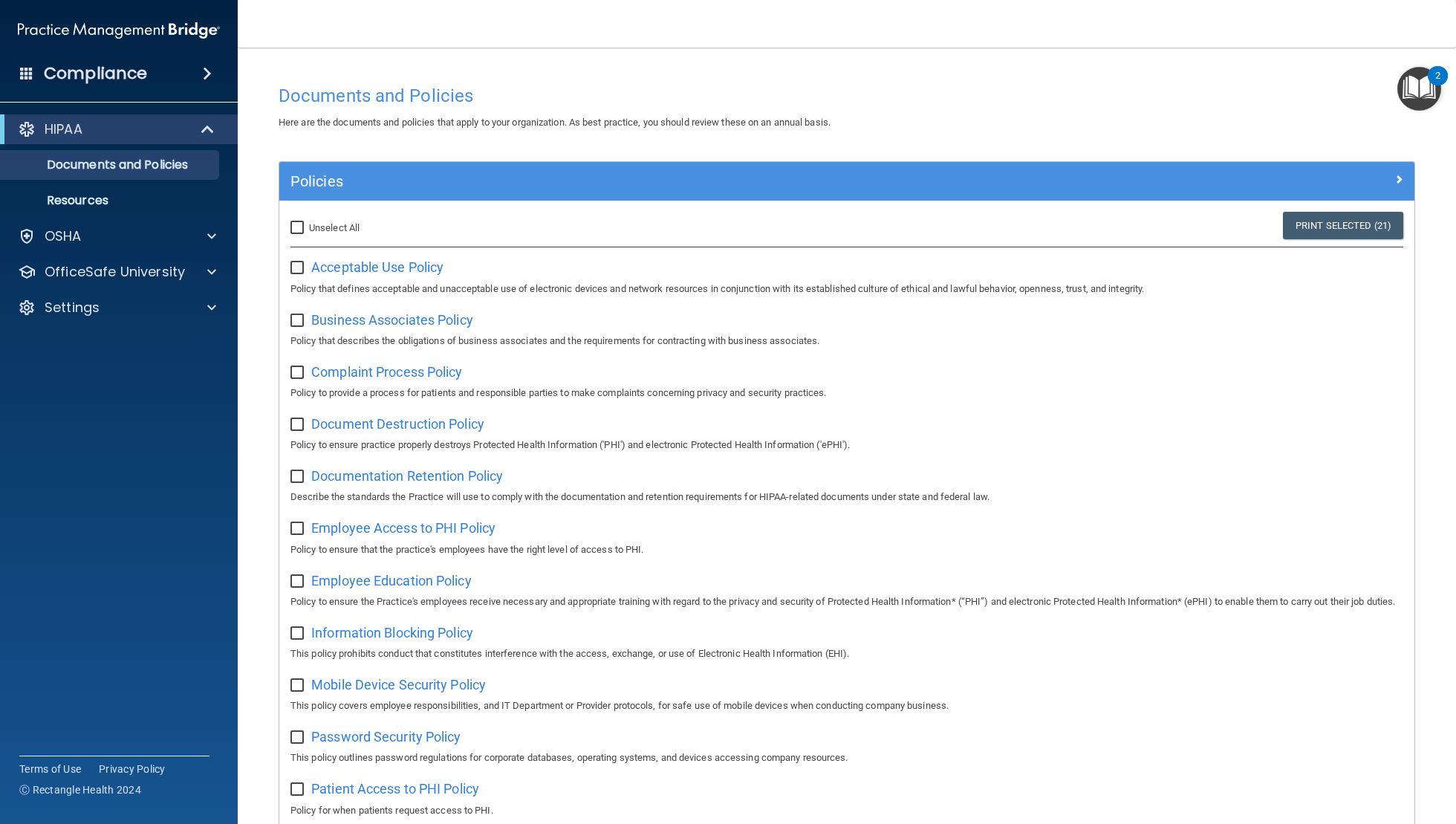
checkbox input "false"
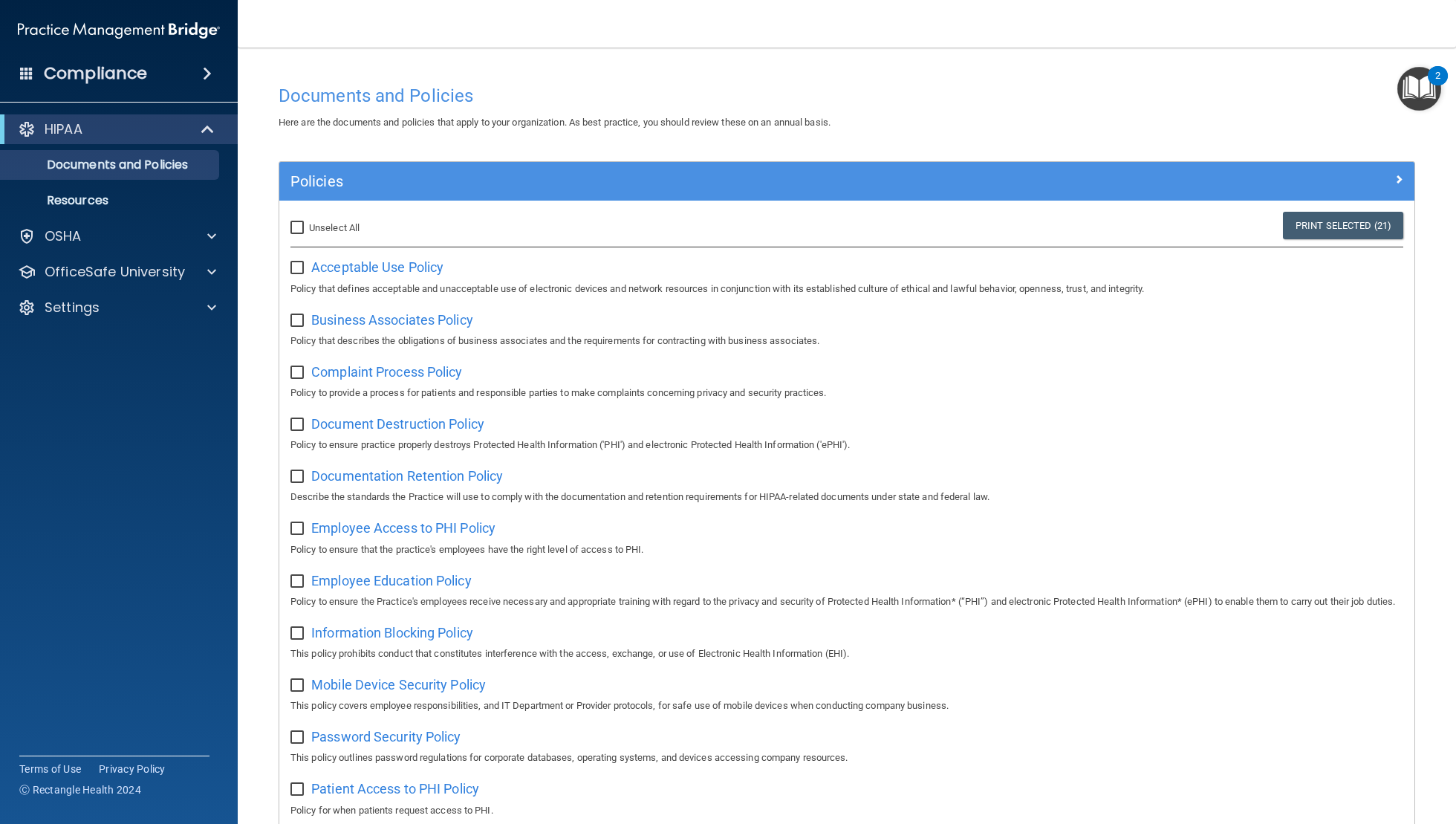
checkbox input "false"
click at [292, 375] on input "checkbox" at bounding box center [299, 373] width 17 height 12
drag, startPoint x: 297, startPoint y: 373, endPoint x: 396, endPoint y: 371, distance: 99.0
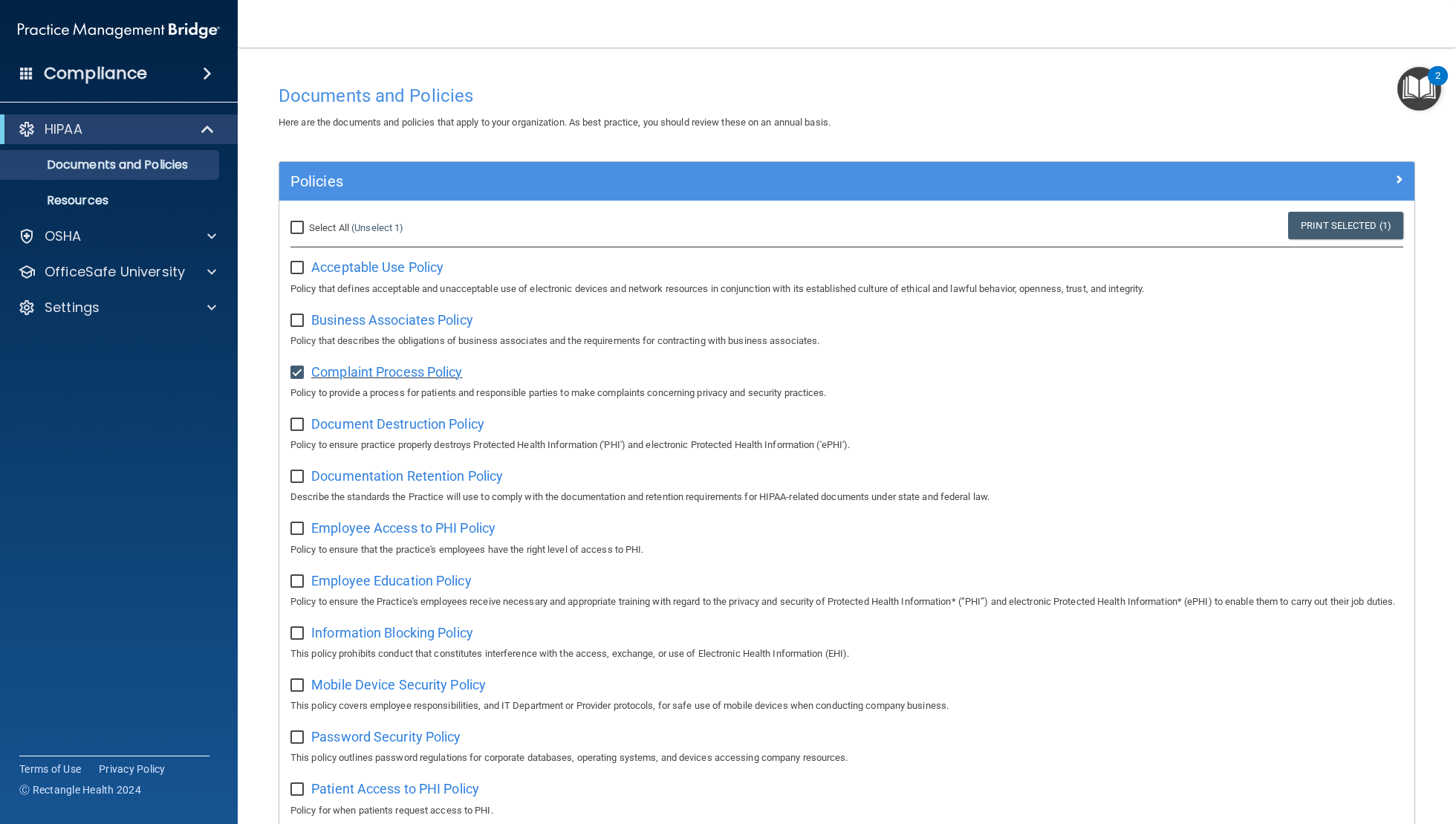
click at [297, 373] on input "checkbox" at bounding box center [299, 373] width 17 height 12
checkbox input "false"
click at [401, 371] on span "Complaint Process Policy" at bounding box center [387, 371] width 151 height 16
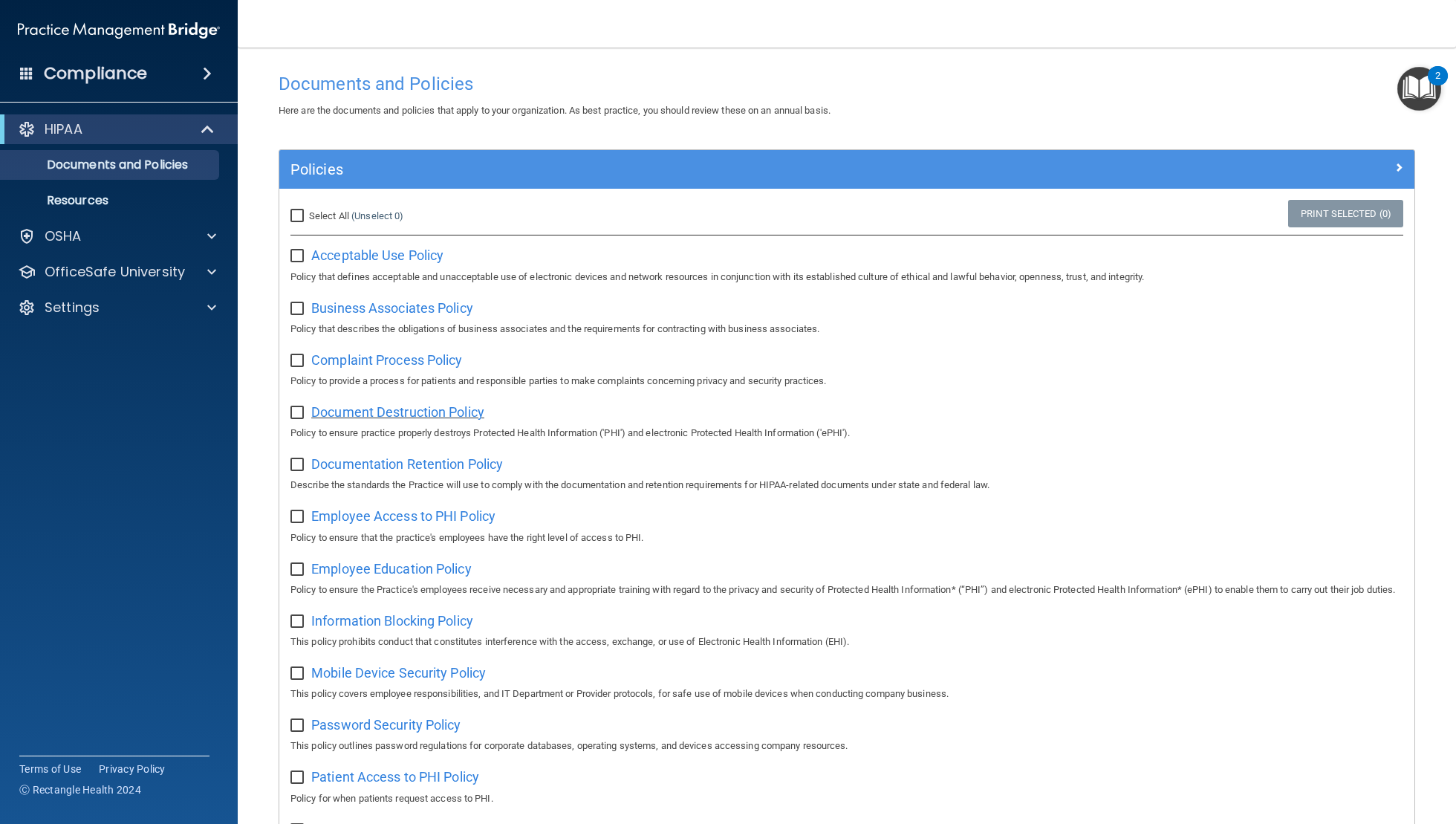
scroll to position [28, 0]
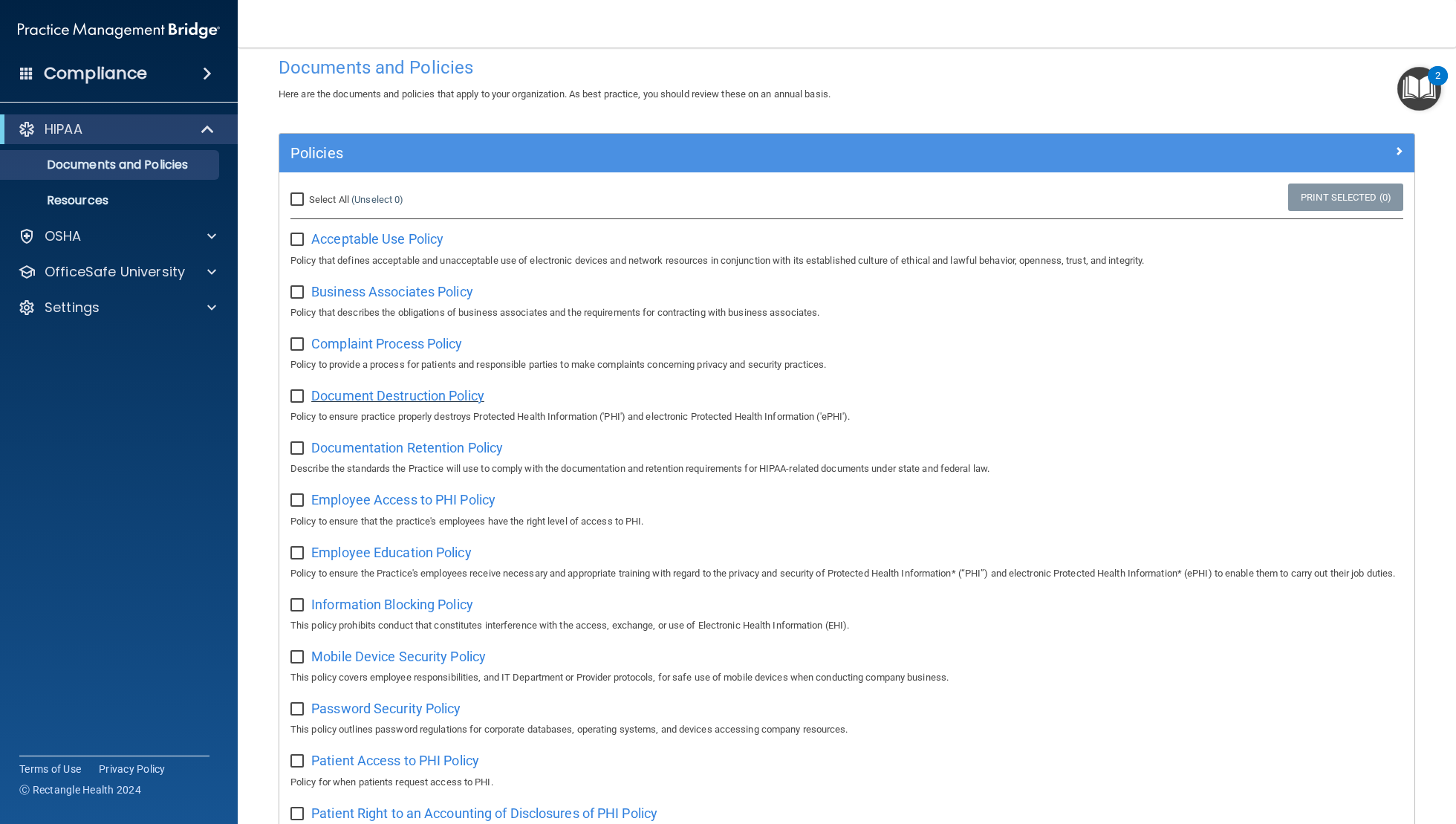
click at [389, 400] on span "Document Destruction Policy" at bounding box center [398, 395] width 173 height 16
click at [447, 456] on span "Documentation Retention Policy" at bounding box center [407, 447] width 192 height 16
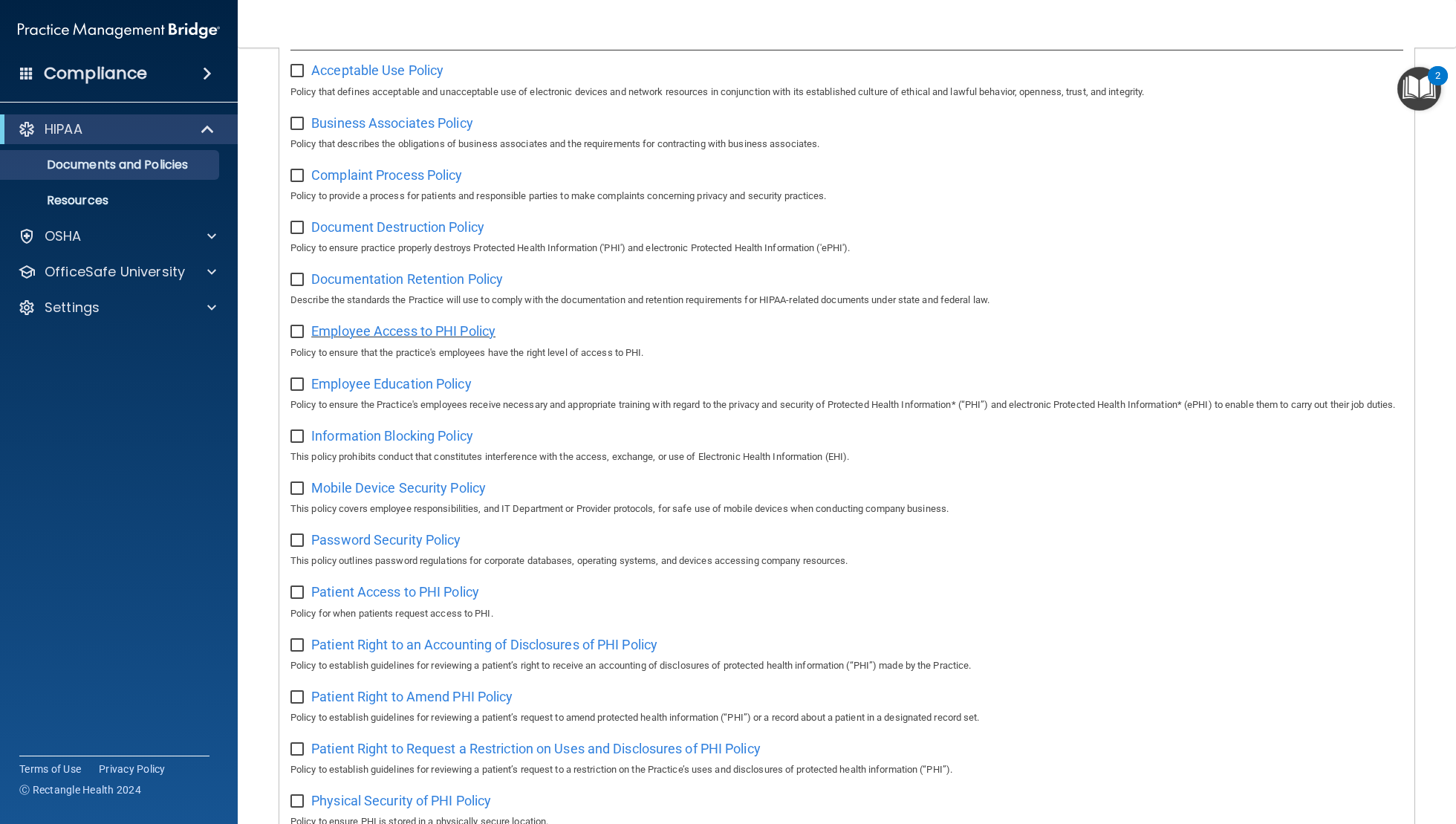
scroll to position [199, 0]
click at [416, 334] on span "Employee Access to PHI Policy" at bounding box center [403, 329] width 185 height 16
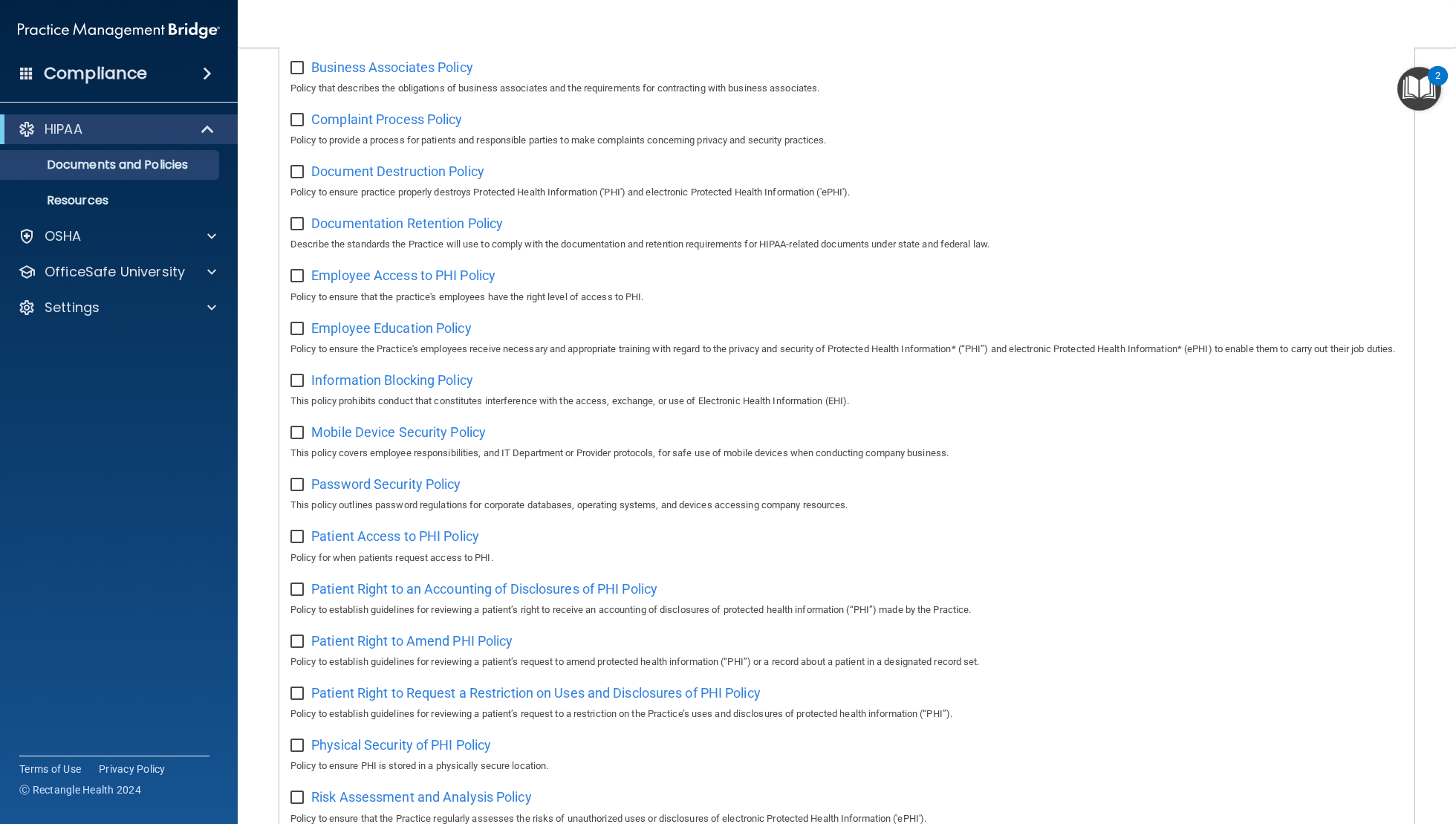
scroll to position [257, 0]
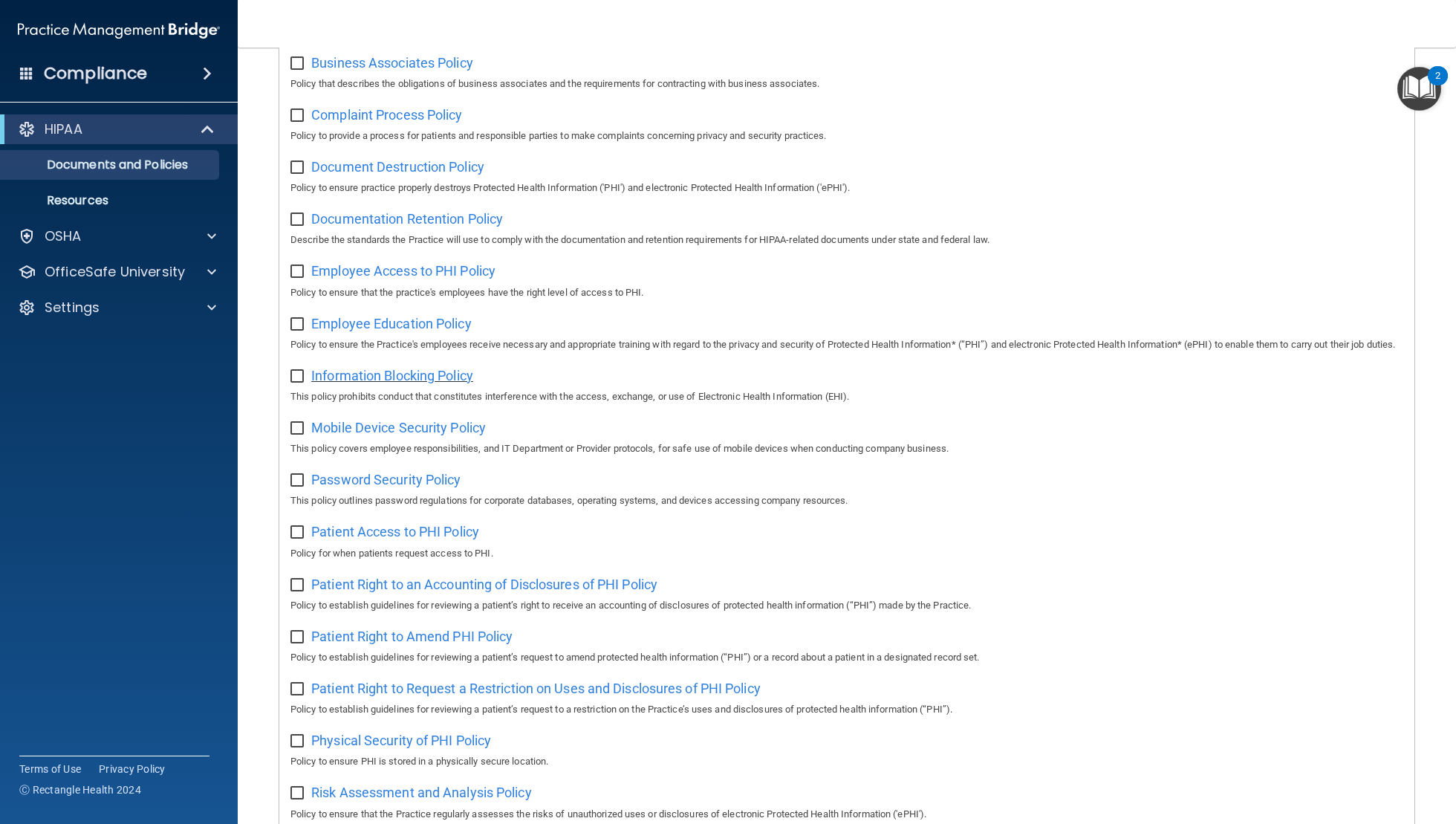
click at [420, 383] on span "Information Blocking Policy" at bounding box center [392, 375] width 162 height 16
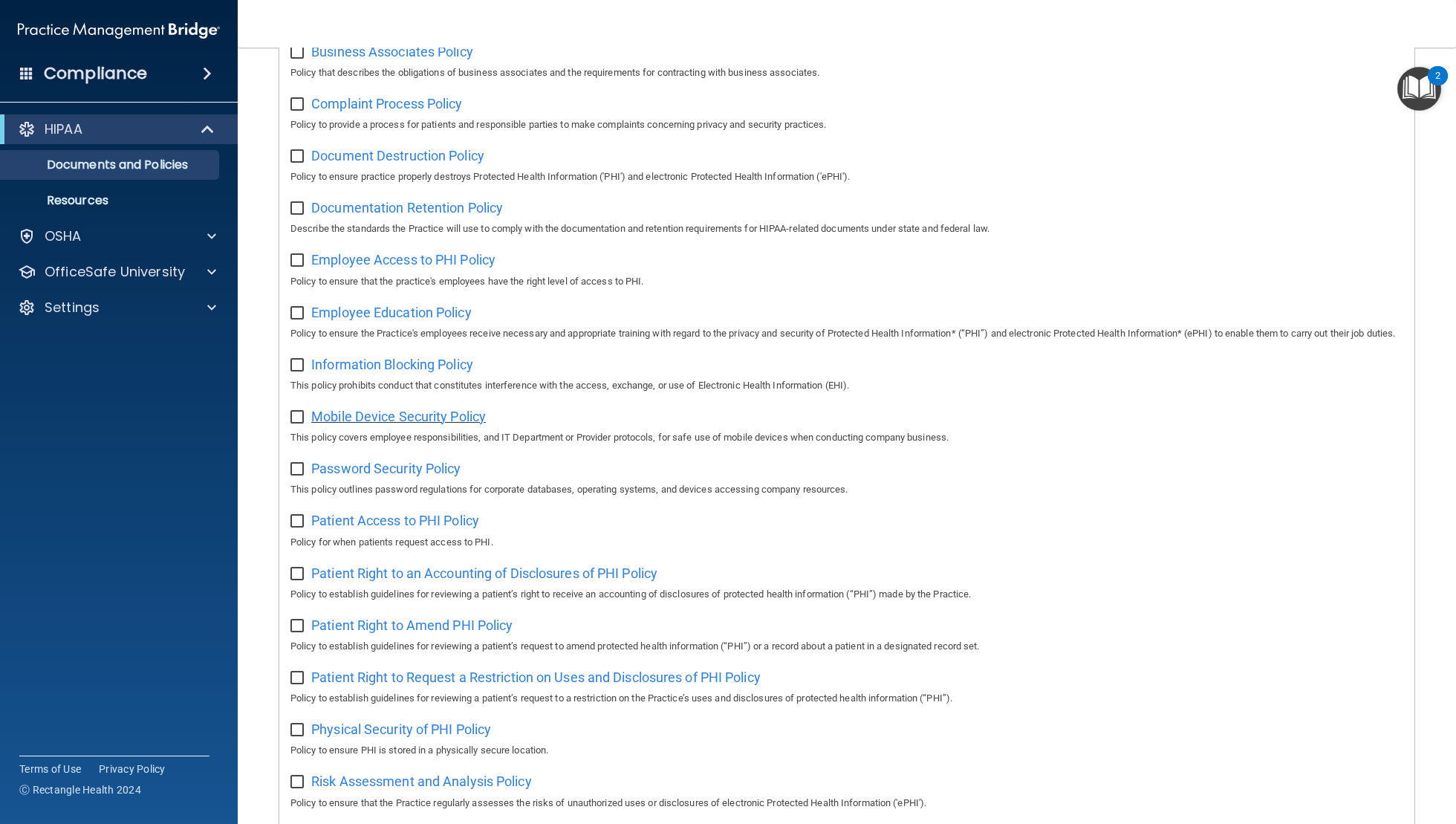
scroll to position [269, 0]
click at [425, 424] on span "Mobile Device Security Policy" at bounding box center [399, 415] width 175 height 16
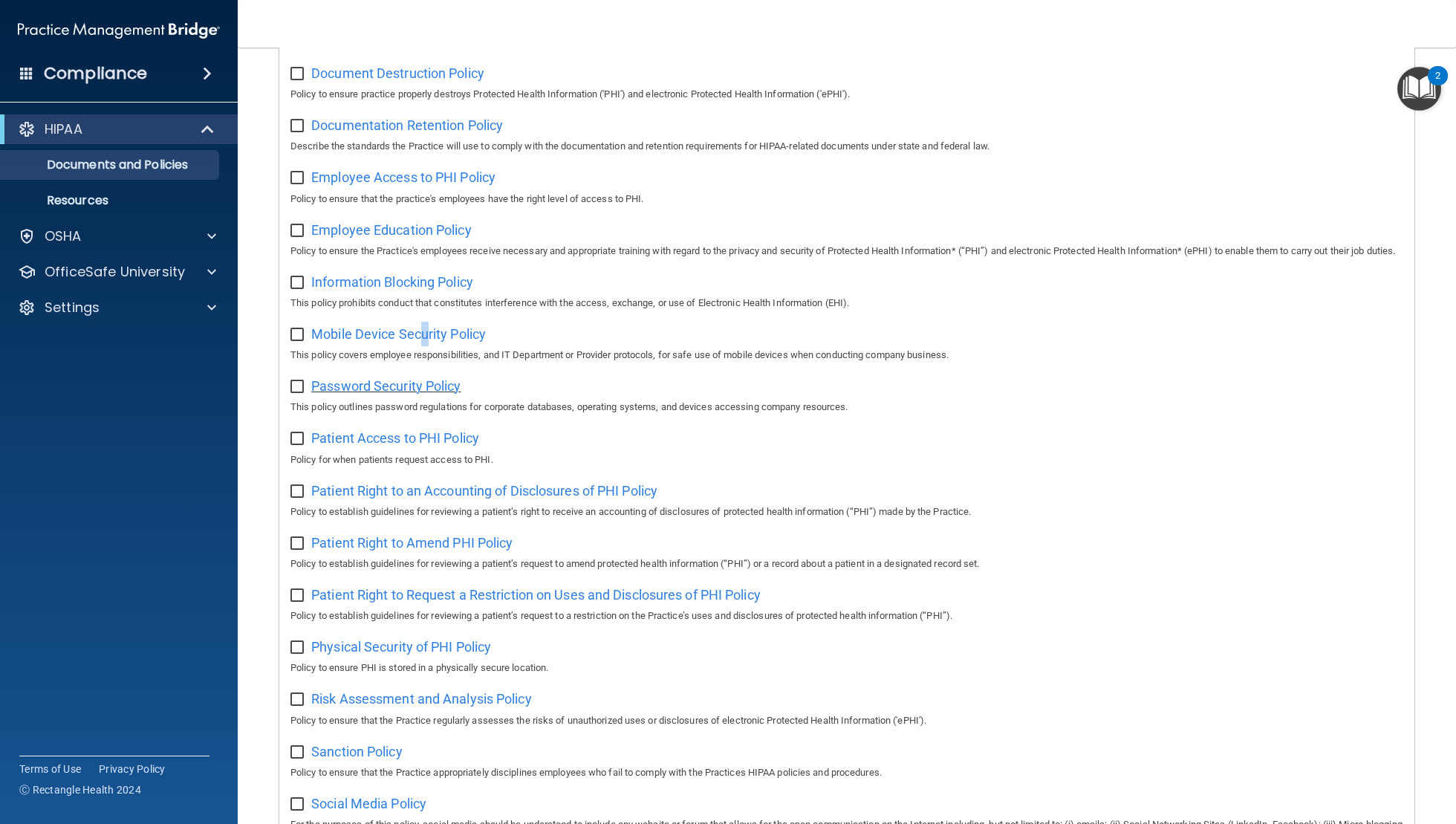
scroll to position [351, 0]
click at [407, 393] on span "Password Security Policy" at bounding box center [386, 385] width 149 height 16
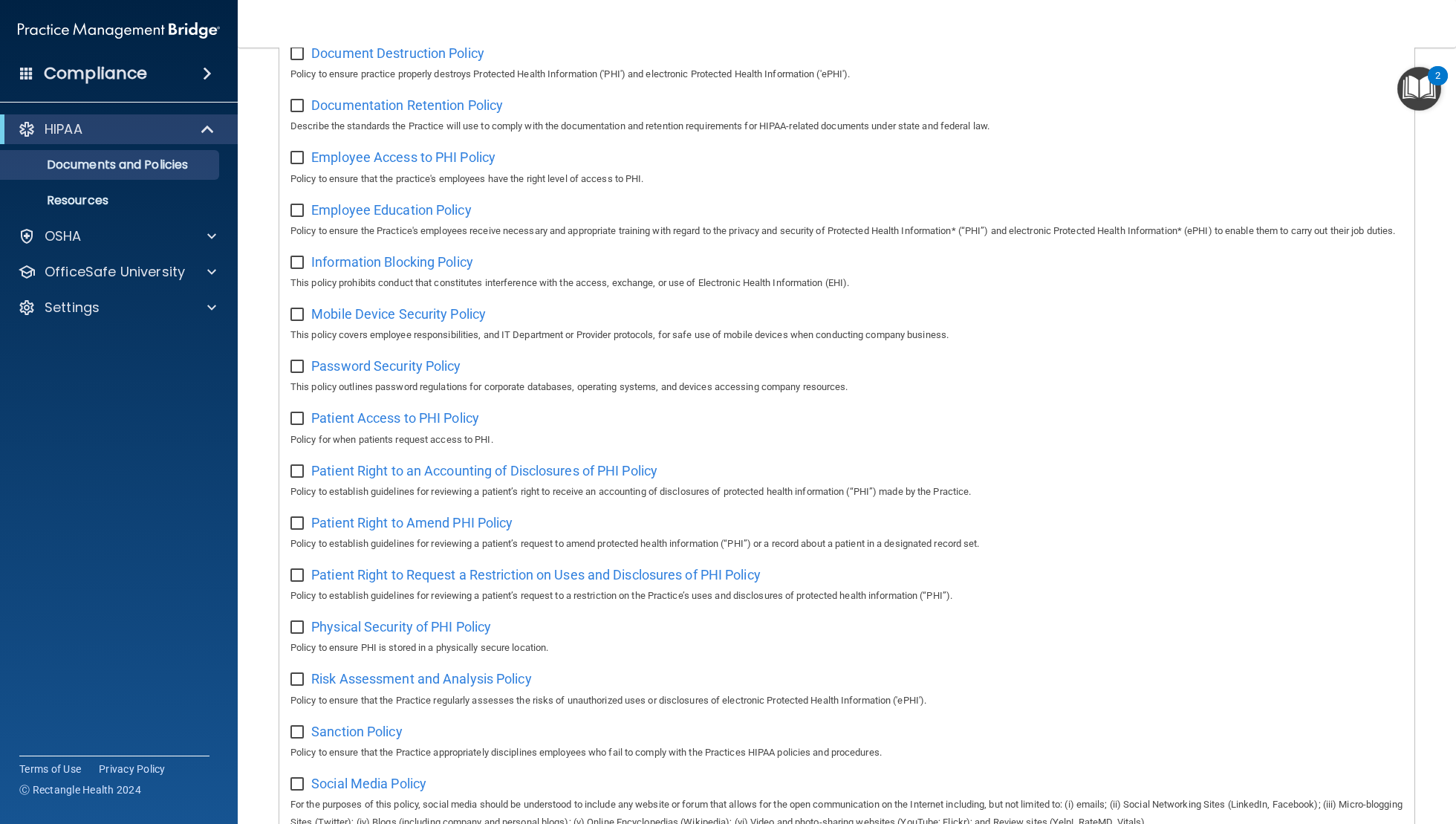
scroll to position [374, 0]
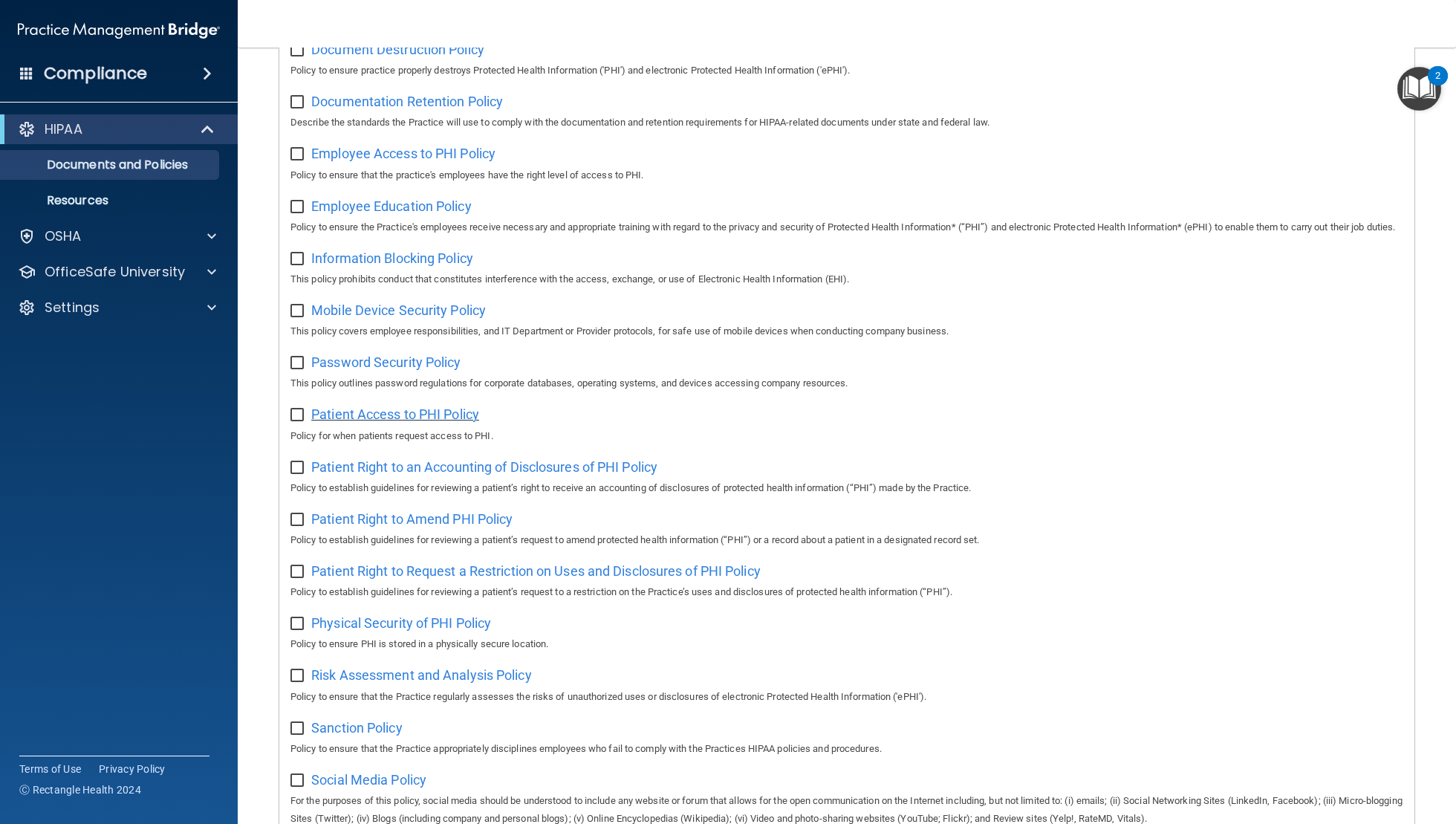
click at [359, 422] on span "Patient Access to PHI Policy" at bounding box center [395, 414] width 168 height 16
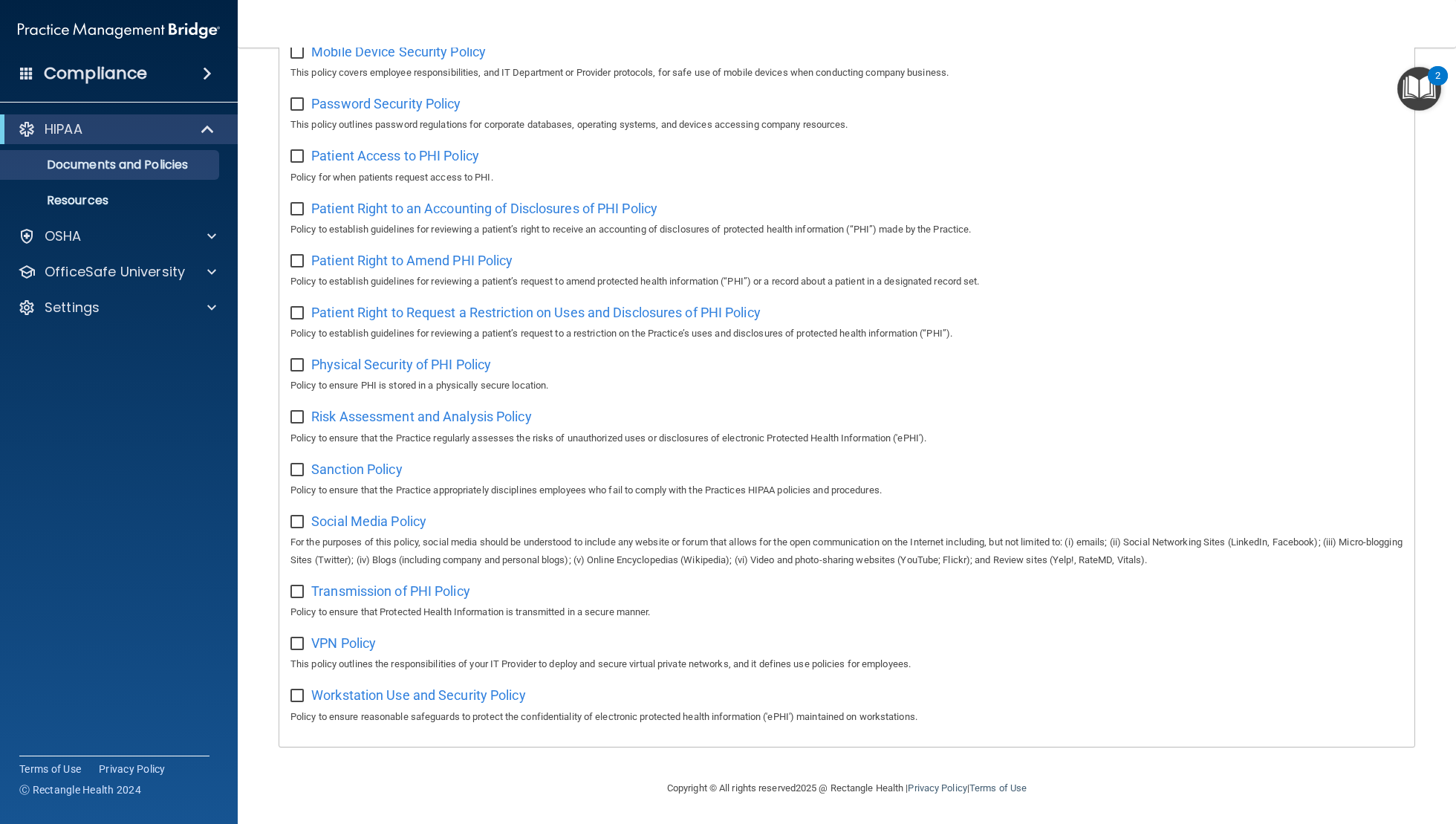
scroll to position [665, 0]
click at [457, 201] on span "Patient Right to an Accounting of Disclosures of PHI Policy" at bounding box center [484, 208] width 346 height 16
click at [426, 255] on span "Patient Right to Amend PHI Policy" at bounding box center [412, 260] width 202 height 16
click at [460, 306] on span "Patient Right to Request a Restriction on Uses and Disclosures of PHI Policy" at bounding box center [536, 312] width 450 height 16
click at [447, 356] on span "Physical Security of PHI Policy" at bounding box center [401, 364] width 180 height 16
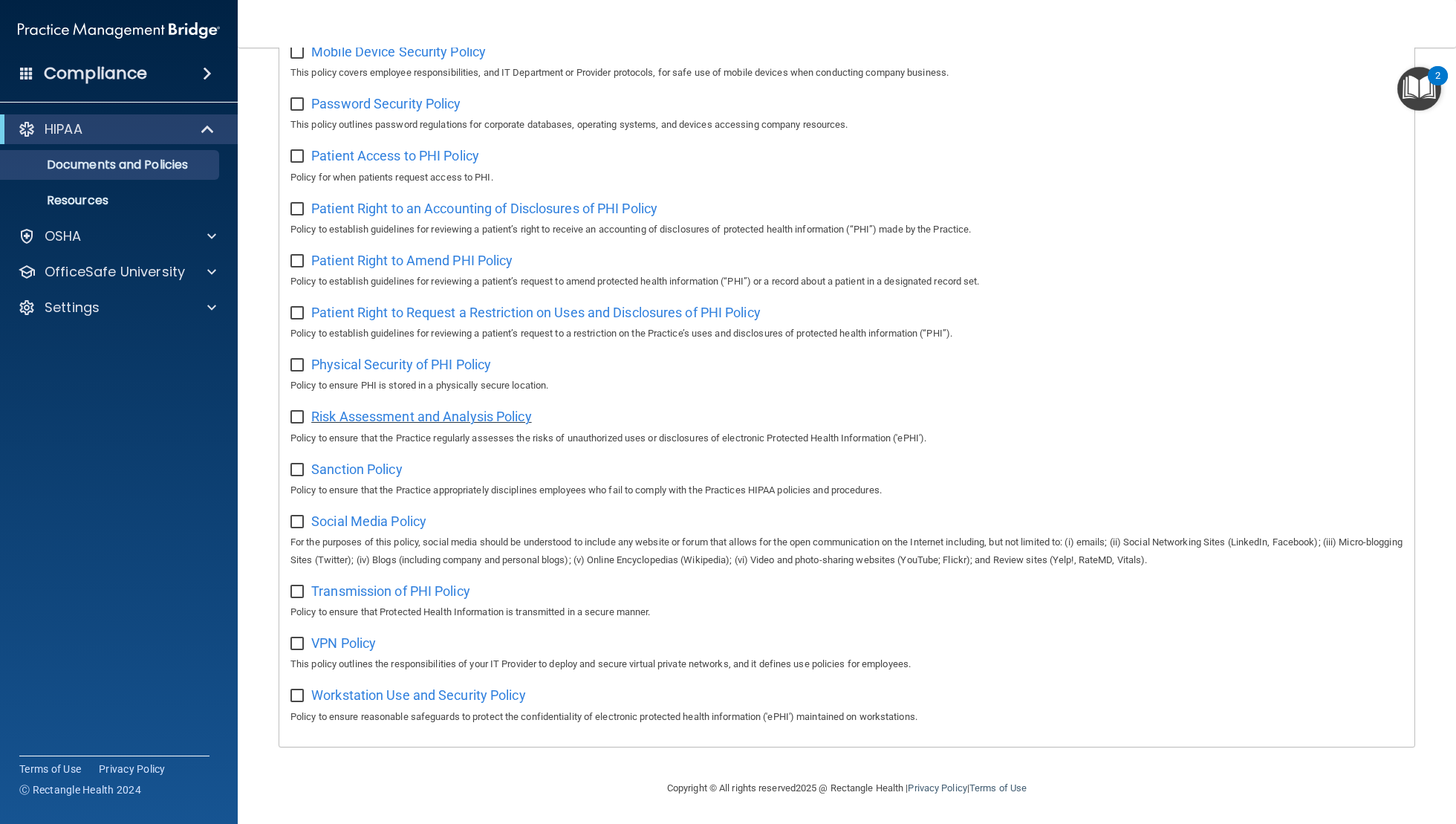
click at [356, 409] on span "Risk Assessment and Analysis Policy" at bounding box center [421, 416] width 220 height 16
click at [378, 468] on span "Sanction Policy" at bounding box center [357, 469] width 91 height 16
click at [332, 524] on span "Social Media Policy" at bounding box center [369, 521] width 115 height 16
click at [421, 588] on span "Transmission of PHI Policy" at bounding box center [391, 591] width 159 height 16
click at [357, 642] on span "VPN Policy" at bounding box center [344, 642] width 65 height 16
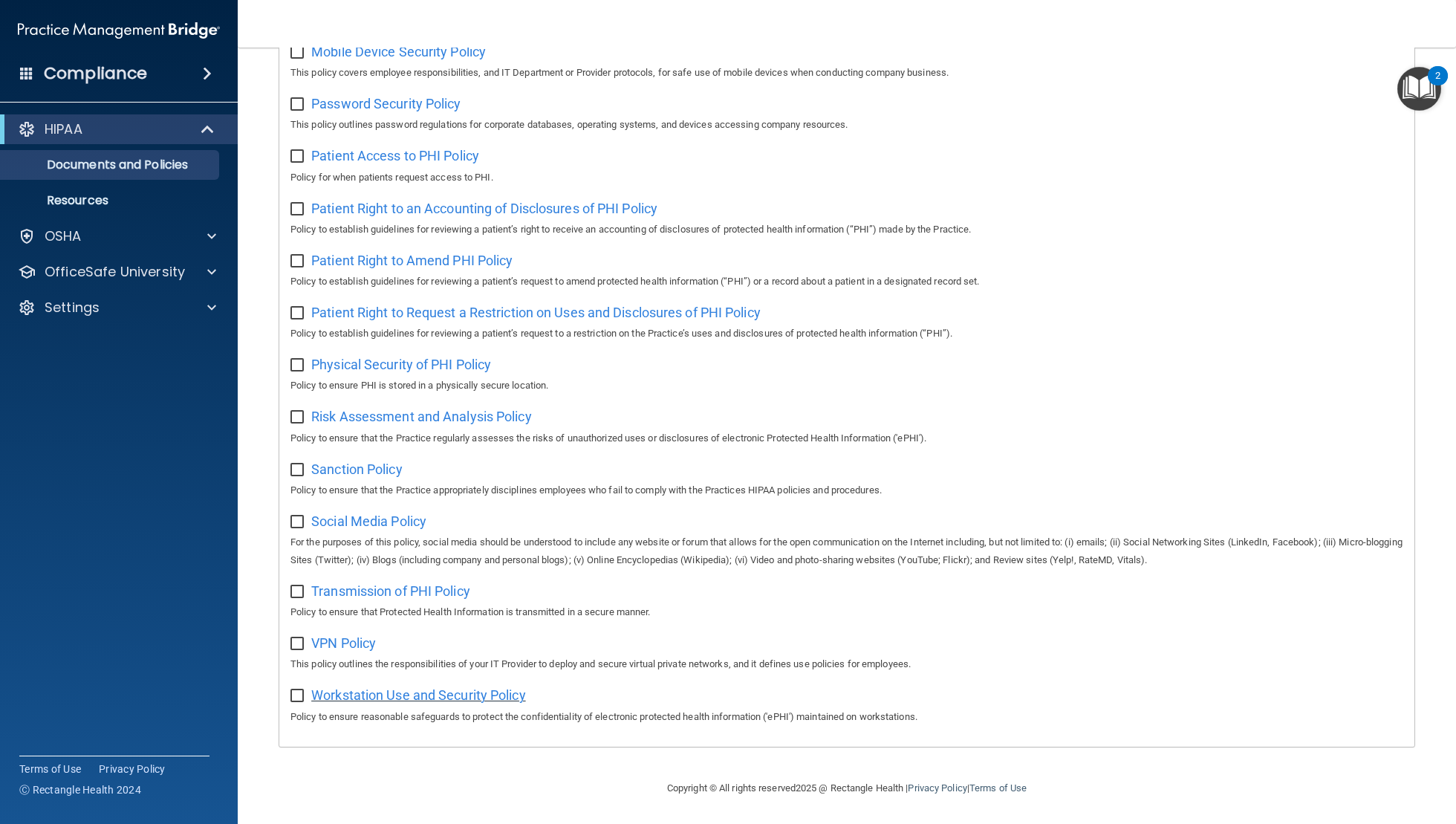
click at [455, 695] on span "Workstation Use and Security Policy" at bounding box center [418, 695] width 214 height 16
click at [153, 201] on p "Resources" at bounding box center [111, 201] width 203 height 15
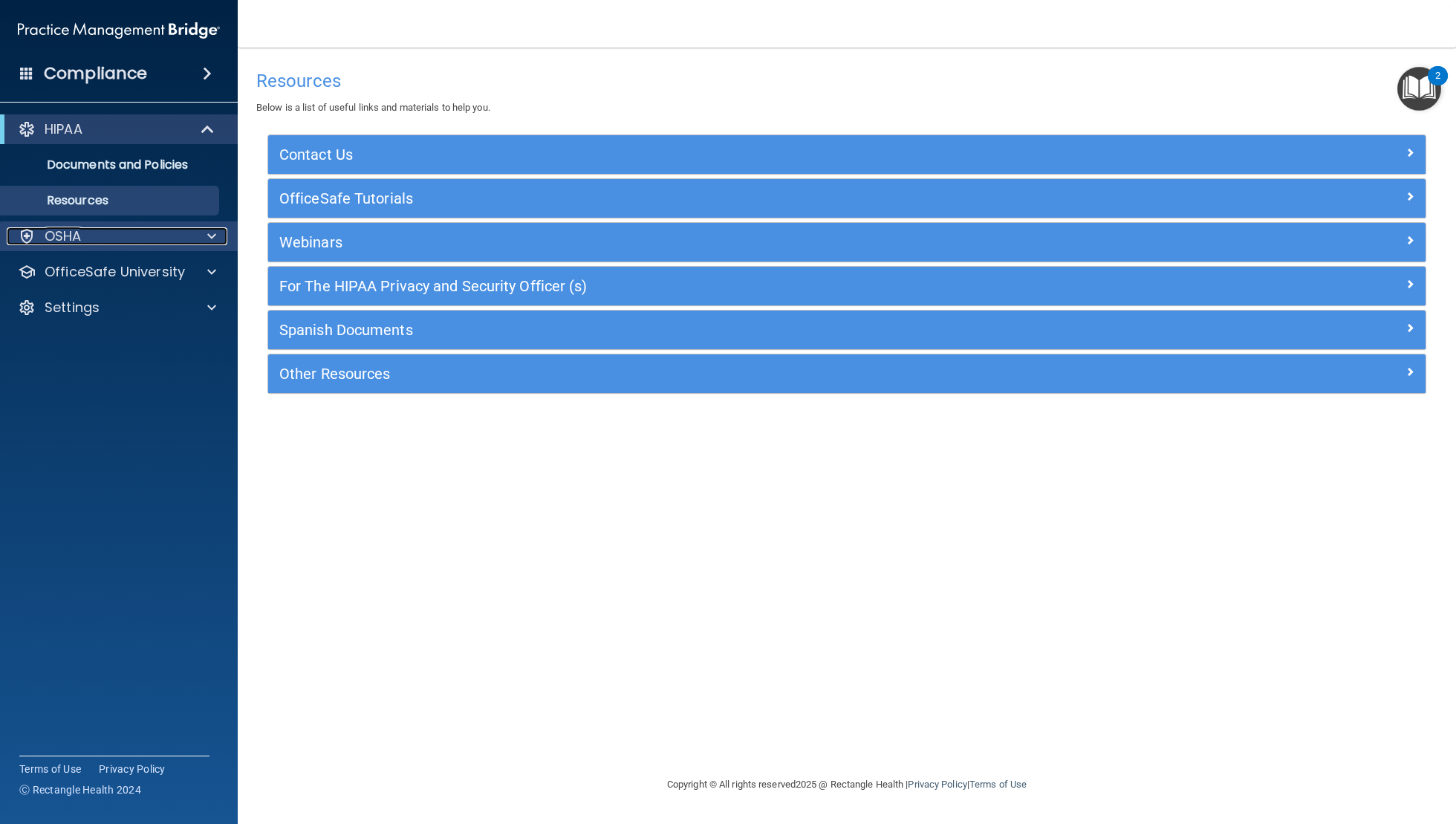
click at [145, 230] on div "OSHA" at bounding box center [99, 236] width 185 height 18
